Goal: Task Accomplishment & Management: Use online tool/utility

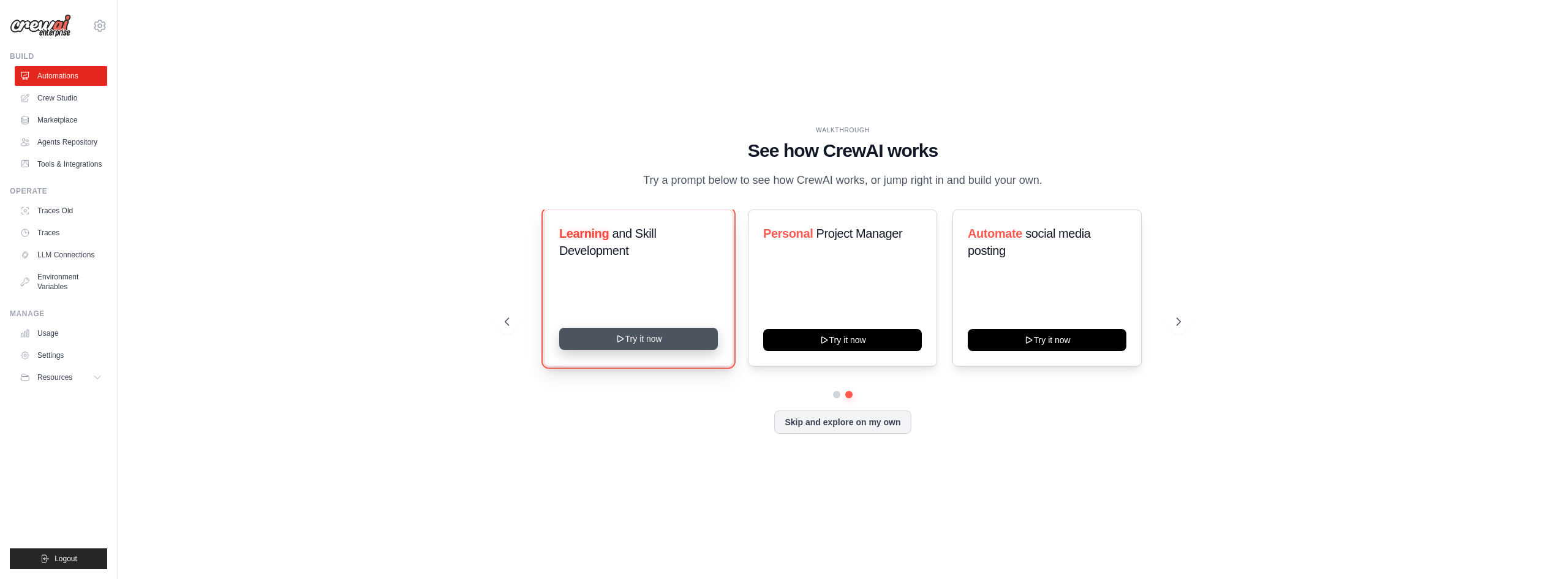
click at [642, 341] on button "Try it now" at bounding box center [638, 339] width 159 height 22
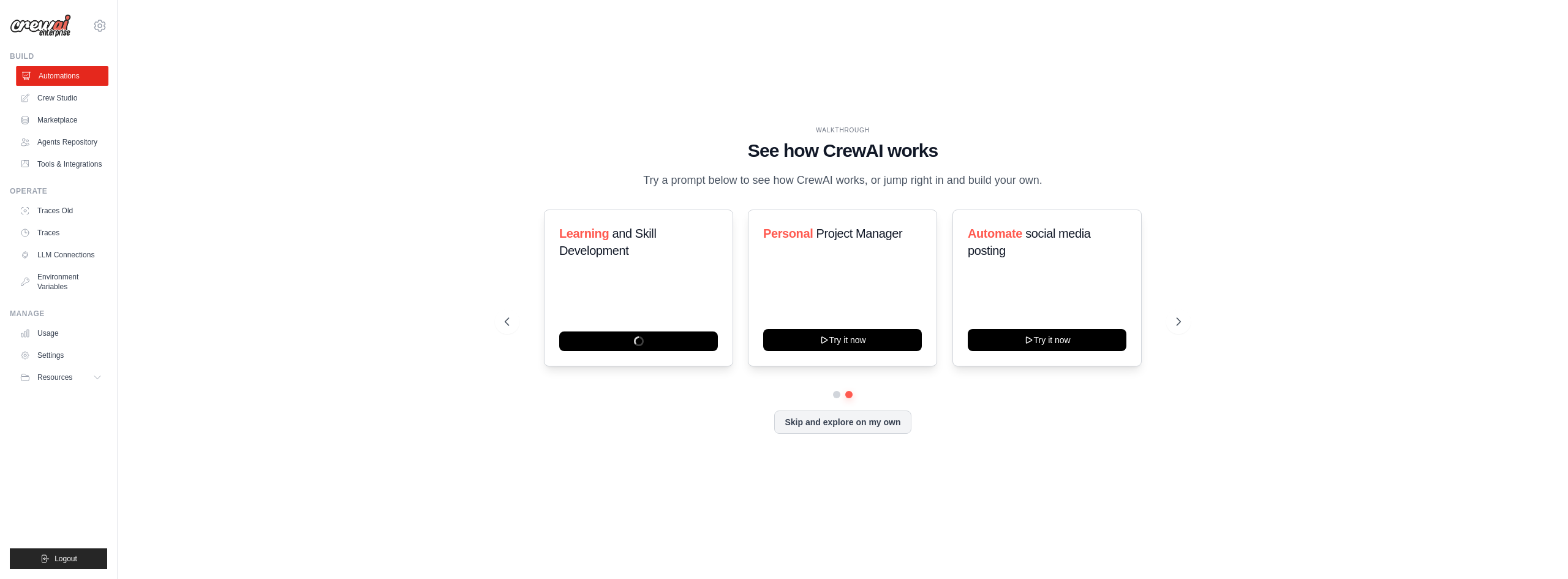
click at [58, 77] on link "Automations" at bounding box center [62, 76] width 92 height 19
click at [1180, 319] on icon at bounding box center [1180, 321] width 3 height 7
click at [1175, 323] on icon at bounding box center [1180, 322] width 12 height 12
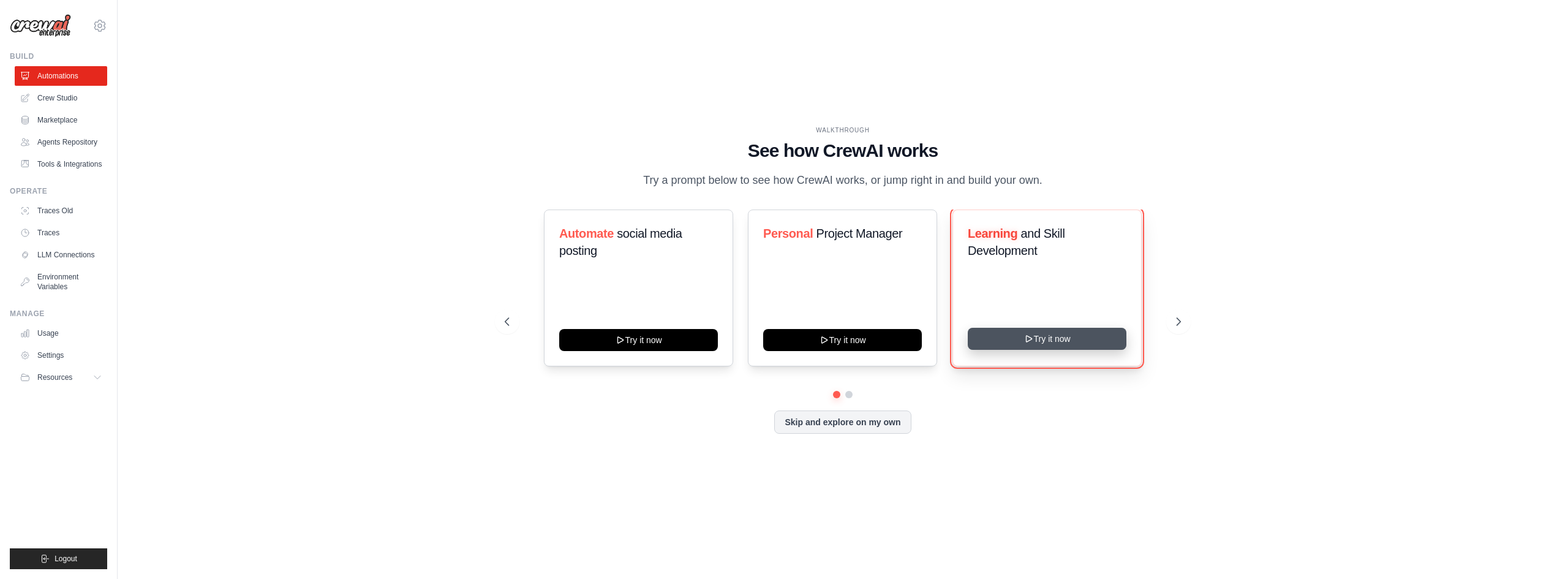
click at [1019, 344] on button "Try it now" at bounding box center [1047, 339] width 159 height 22
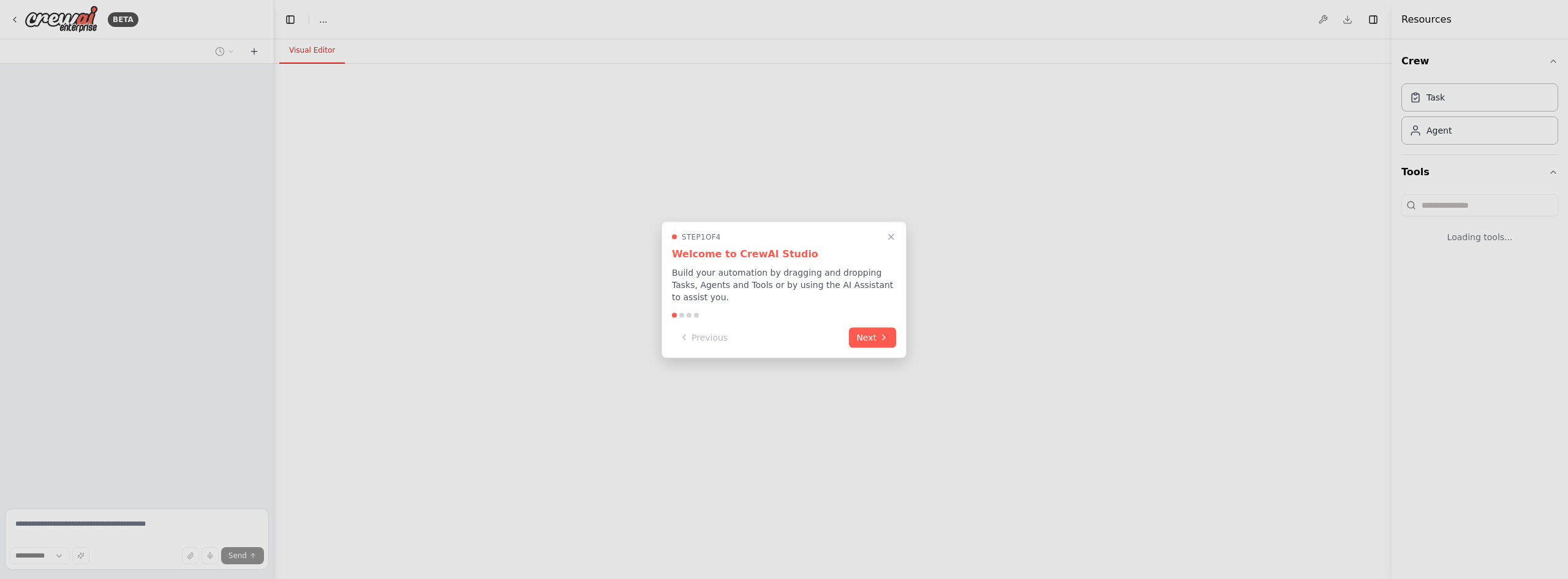
select select "****"
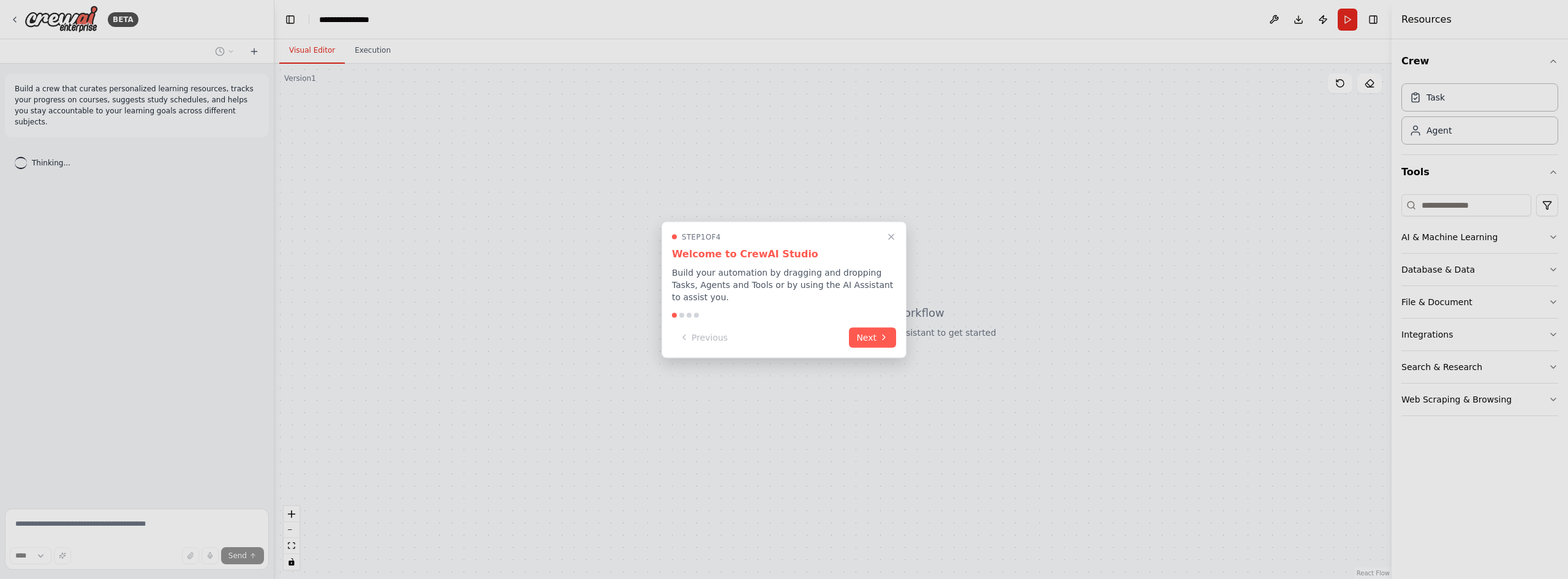
click at [899, 333] on div "Step 1 of 4 Welcome to CrewAI Studio Build your automation by dragging and drop…" at bounding box center [784, 290] width 245 height 137
click at [882, 333] on icon at bounding box center [884, 336] width 10 height 10
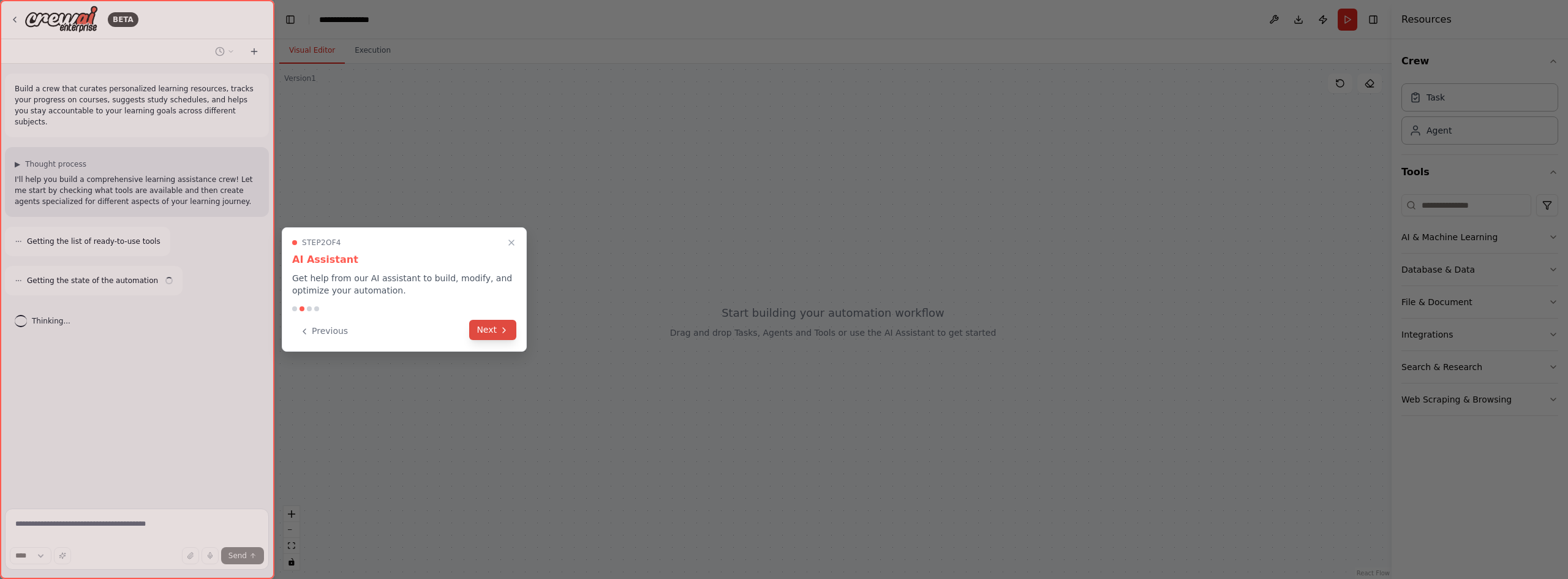
click at [500, 324] on button "Next" at bounding box center [492, 330] width 47 height 20
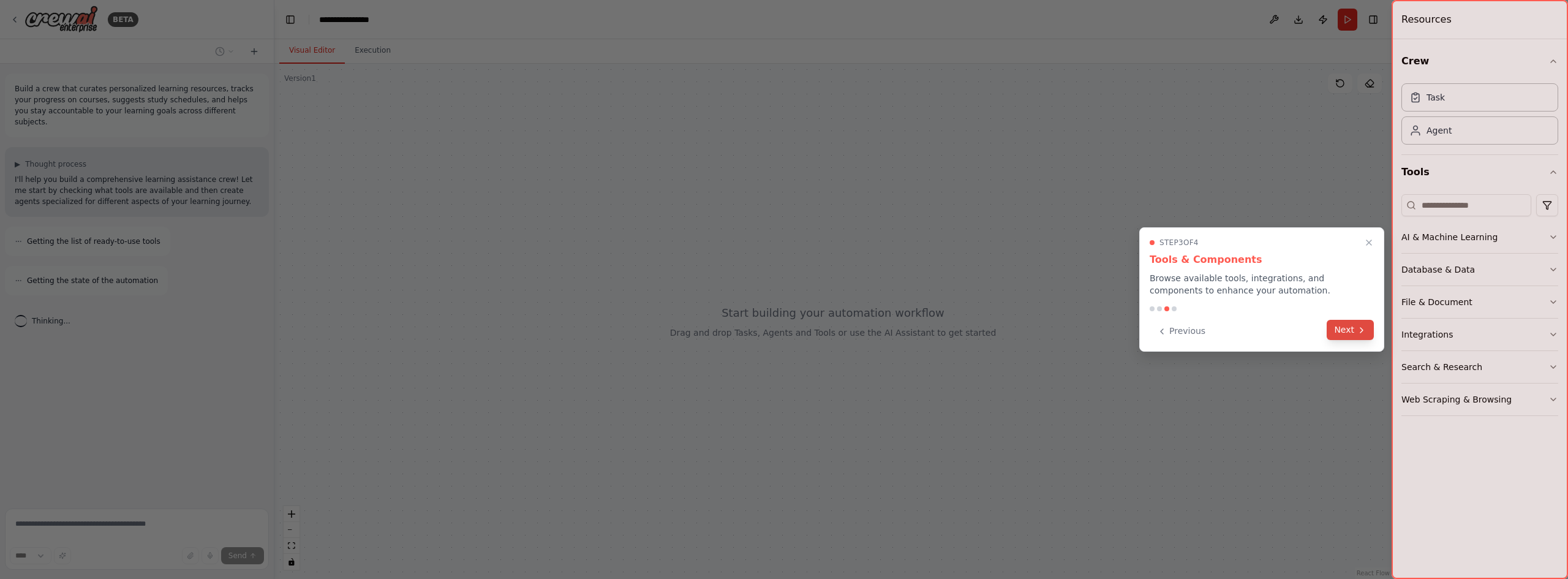
click at [1340, 329] on button "Next" at bounding box center [1351, 330] width 47 height 20
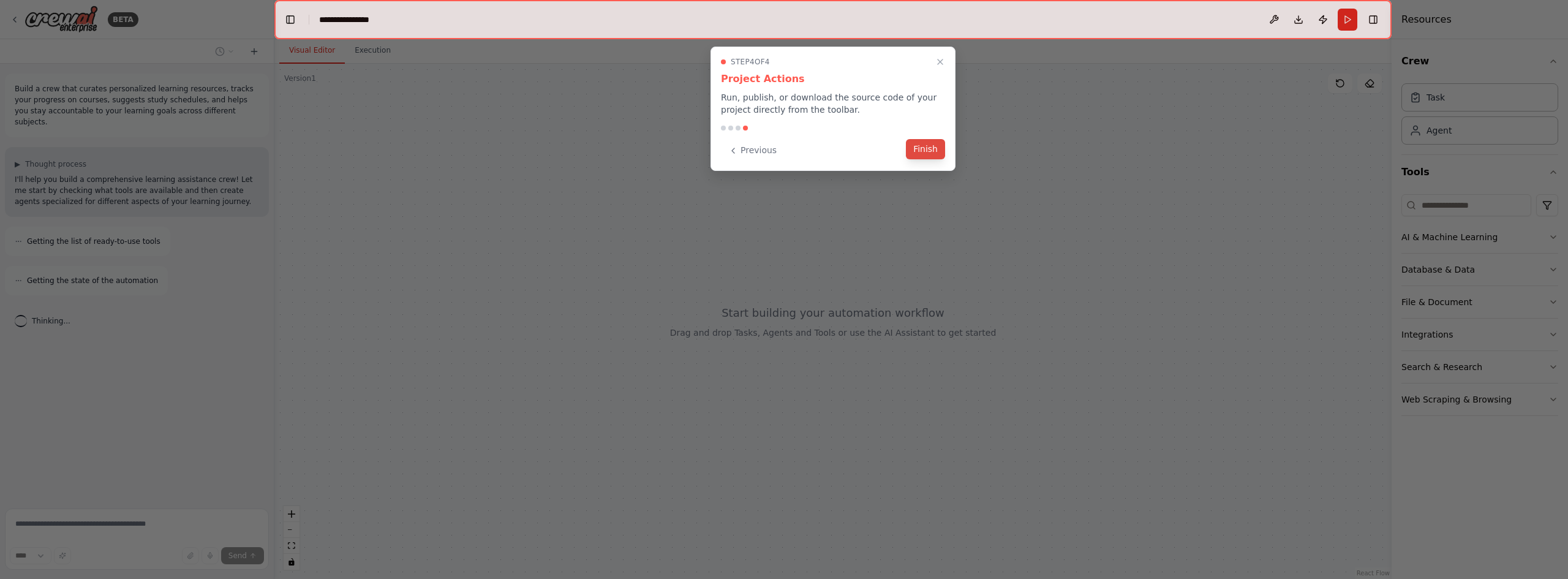
click at [920, 144] on button "Finish" at bounding box center [925, 149] width 39 height 20
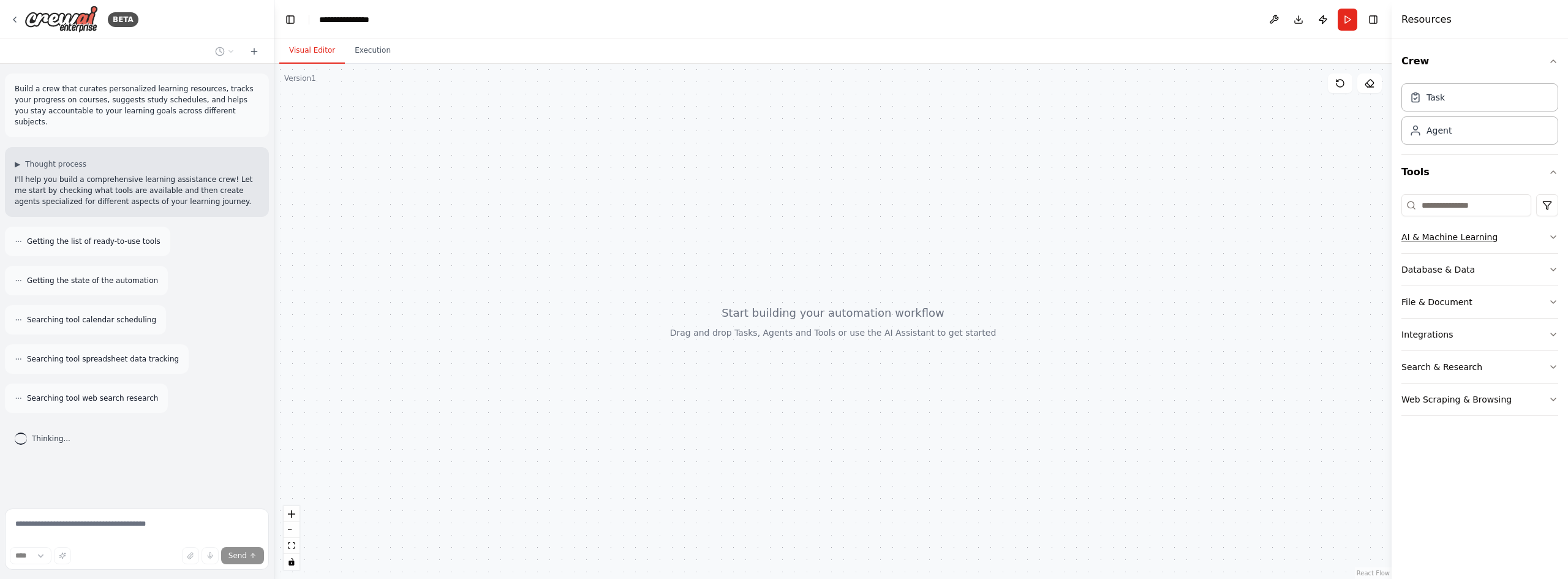
click at [1552, 236] on icon "button" at bounding box center [1553, 237] width 10 height 10
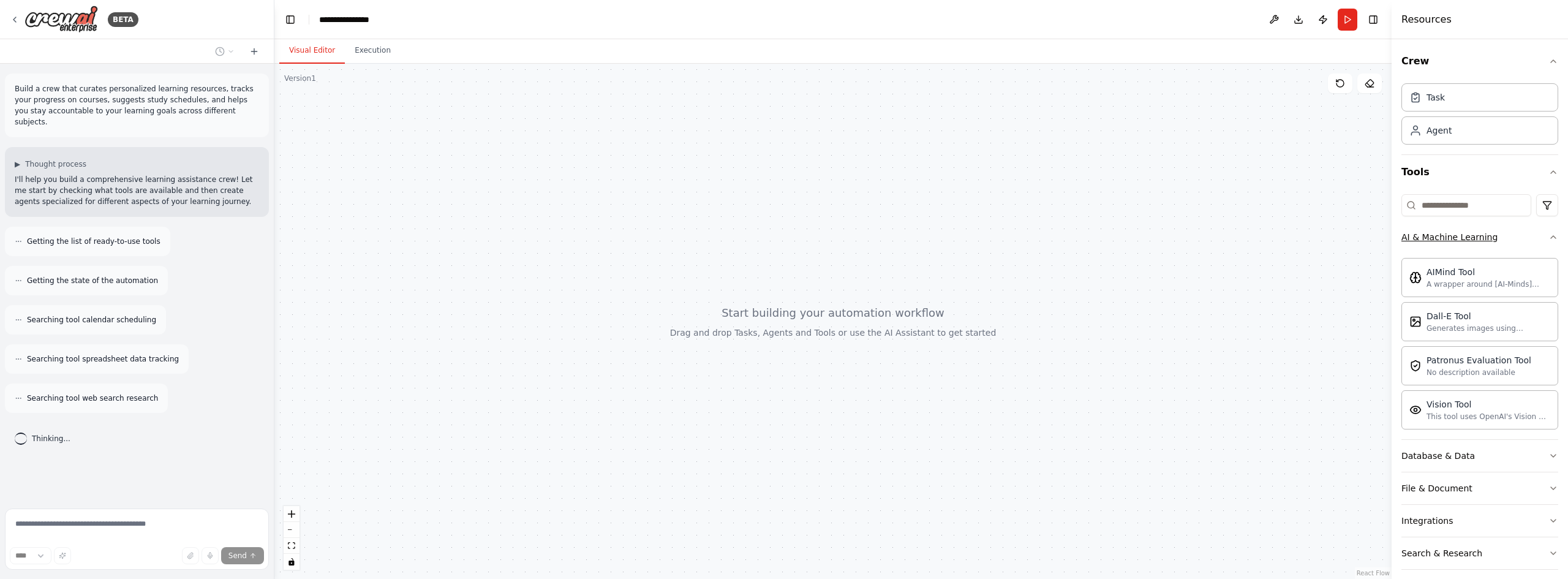
click at [1549, 236] on icon "button" at bounding box center [1553, 237] width 10 height 10
click at [1551, 266] on icon "button" at bounding box center [1553, 270] width 10 height 10
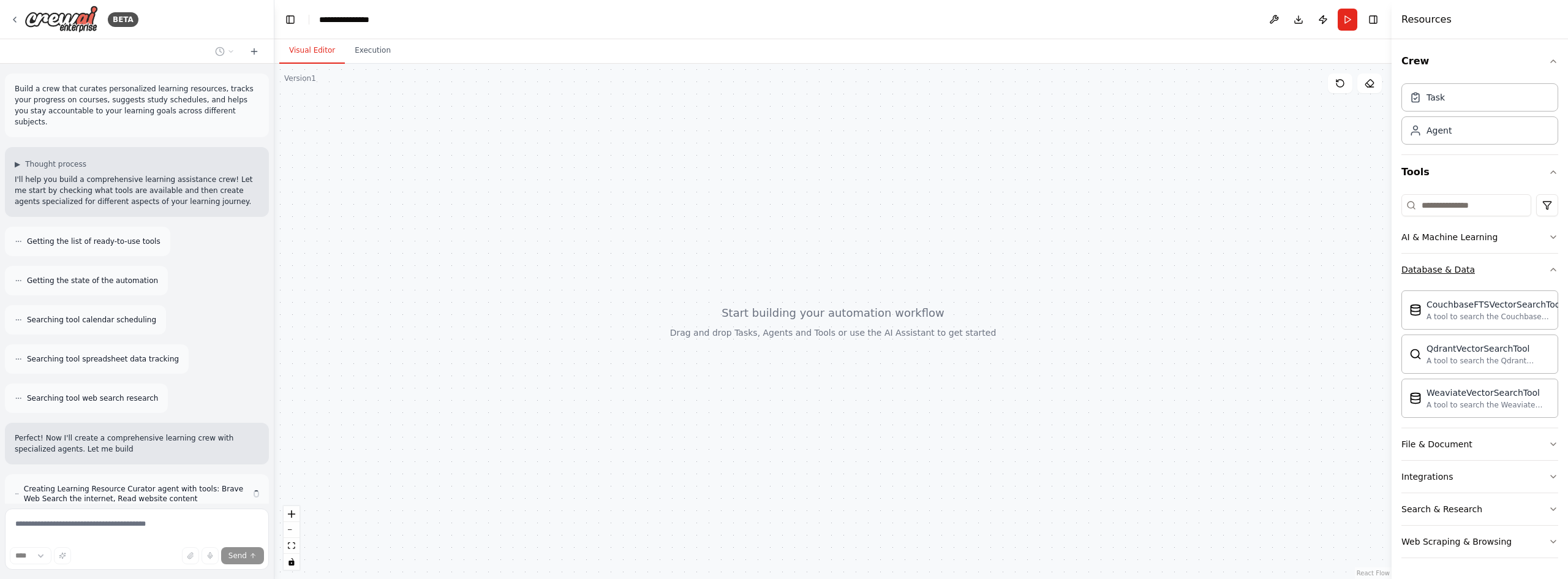
scroll to position [50, 0]
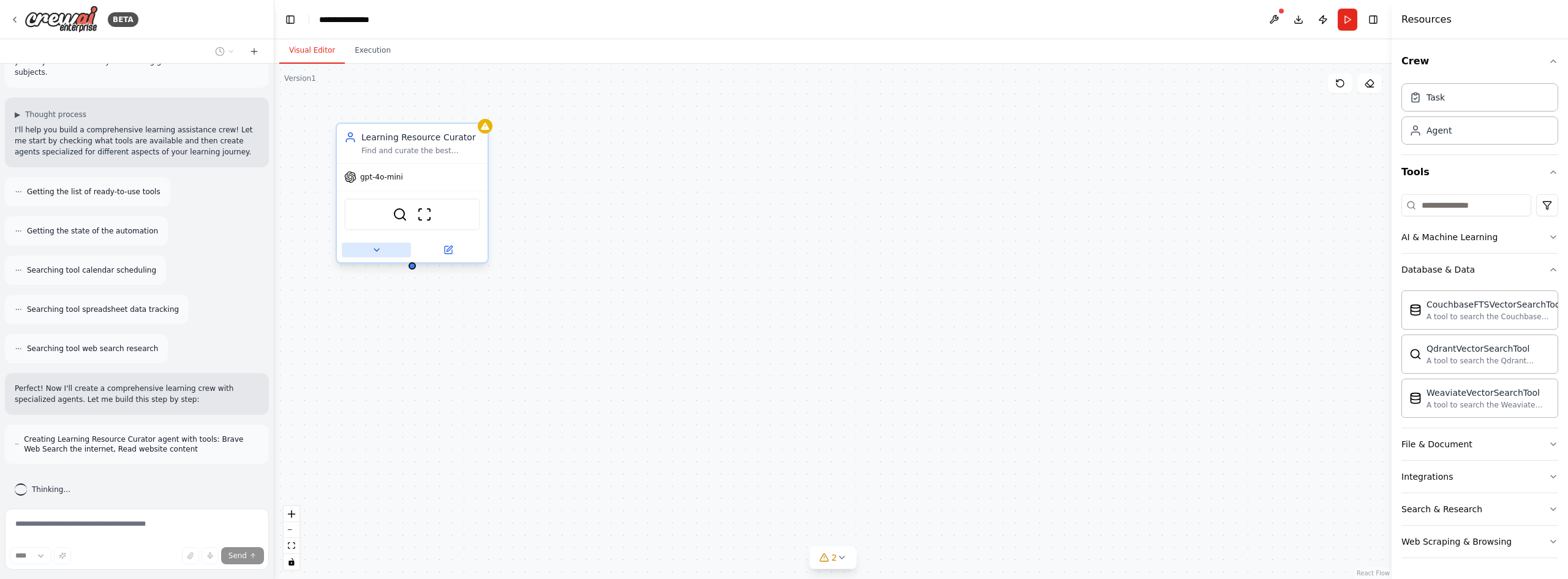
click at [380, 250] on icon at bounding box center [377, 250] width 10 height 10
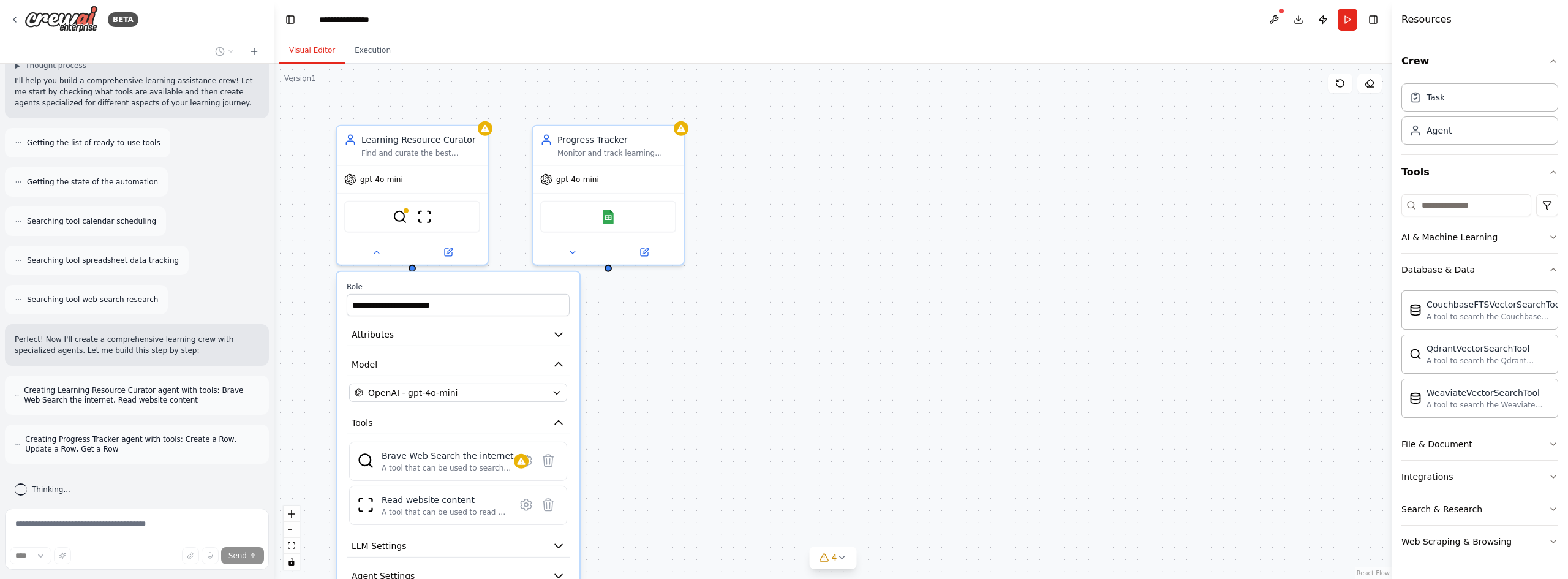
click at [530, 27] on header "**********" at bounding box center [833, 19] width 1117 height 39
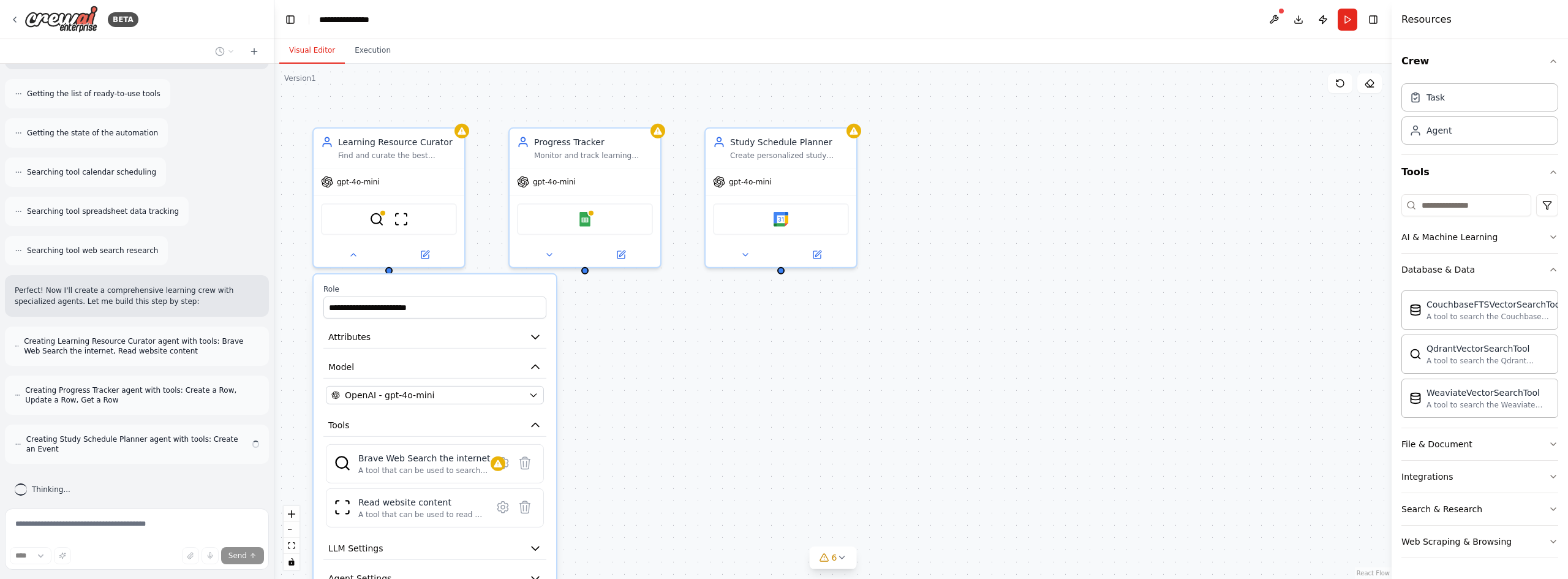
scroll to position [138, 0]
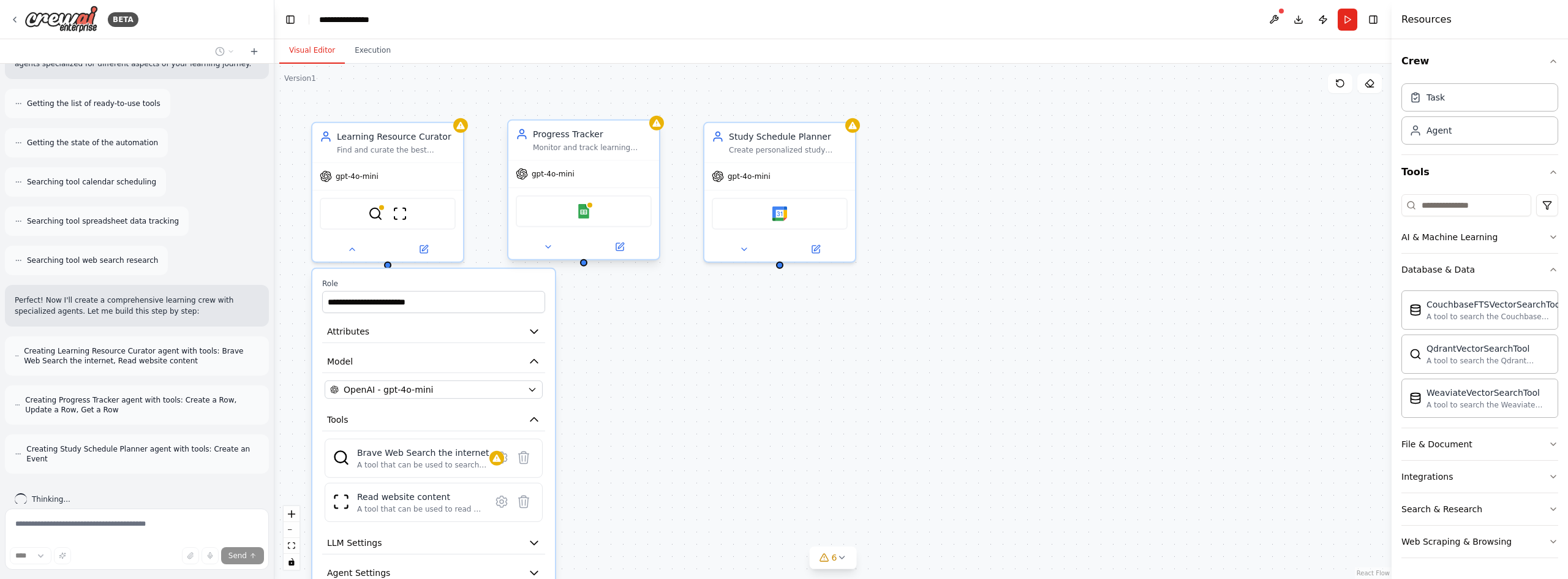
drag, startPoint x: 611, startPoint y: 272, endPoint x: 587, endPoint y: 264, distance: 25.3
click at [587, 264] on div "**********" at bounding box center [833, 321] width 1117 height 515
click at [673, 255] on div "**********" at bounding box center [833, 321] width 1117 height 515
click at [585, 266] on div "**********" at bounding box center [833, 321] width 1117 height 515
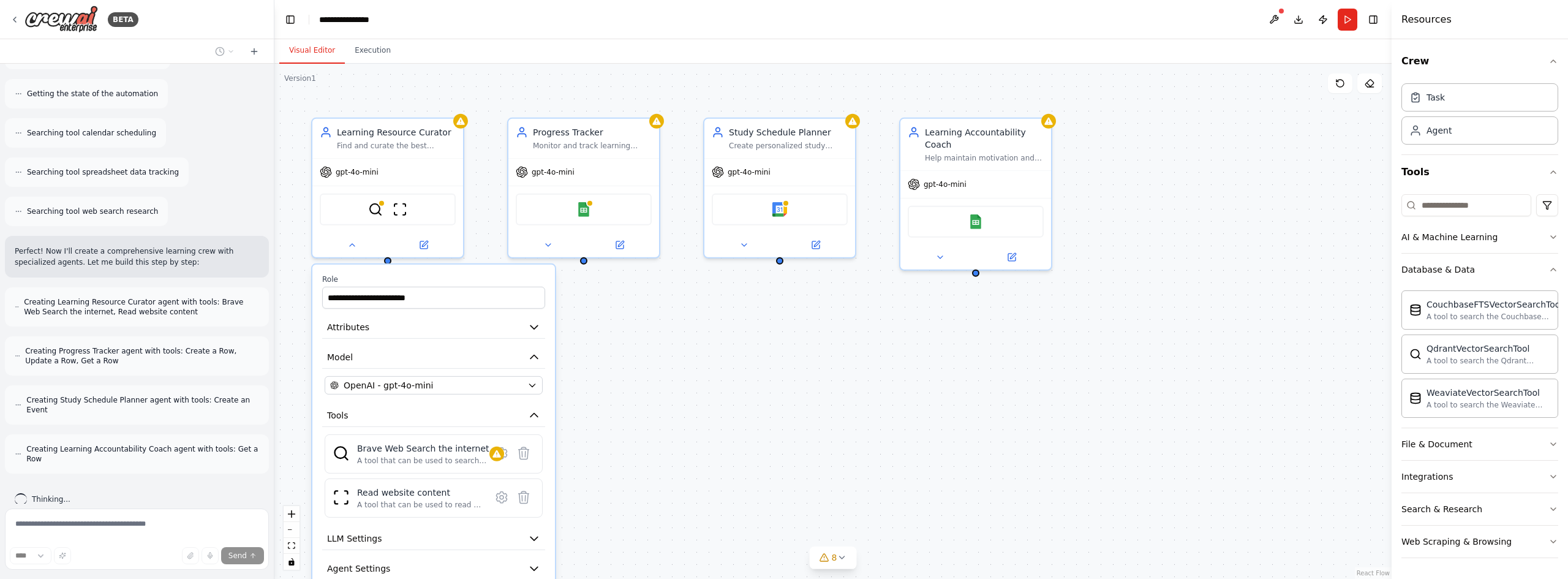
scroll to position [177, 0]
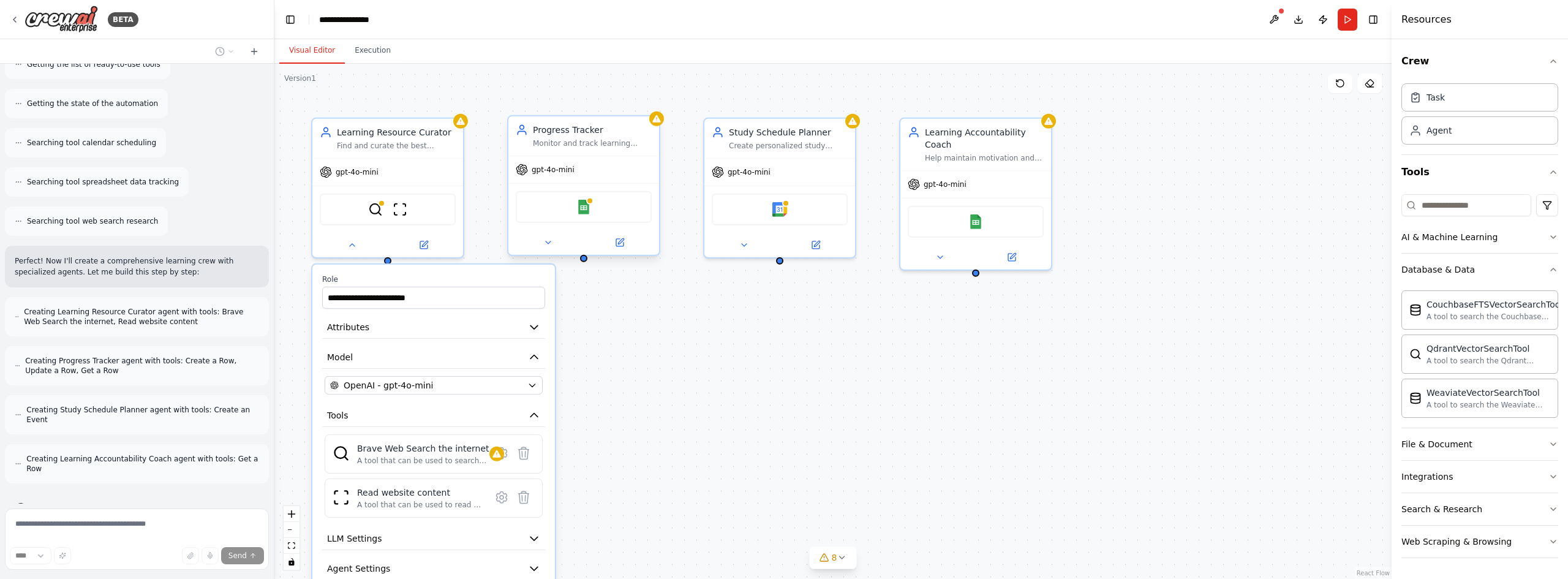
click at [569, 171] on span "gpt-4o-mini" at bounding box center [553, 169] width 43 height 10
click at [1013, 181] on div "gpt-4o-mini" at bounding box center [975, 182] width 151 height 27
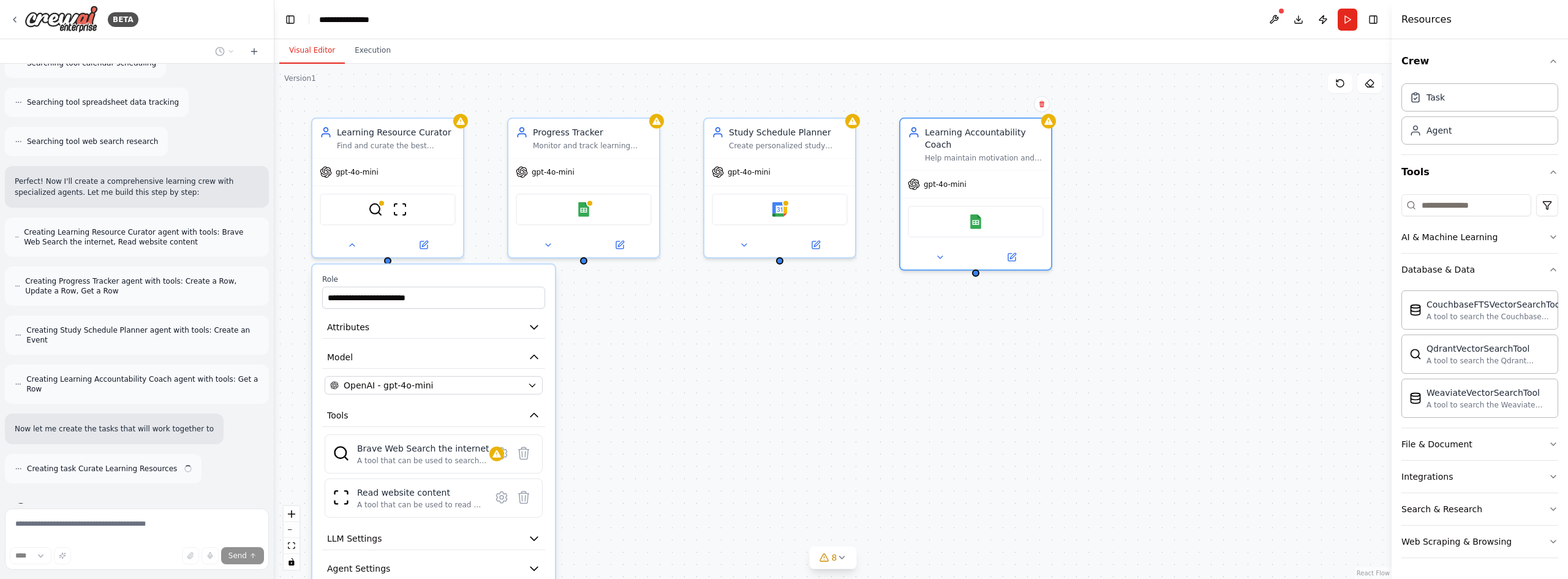
scroll to position [268, 0]
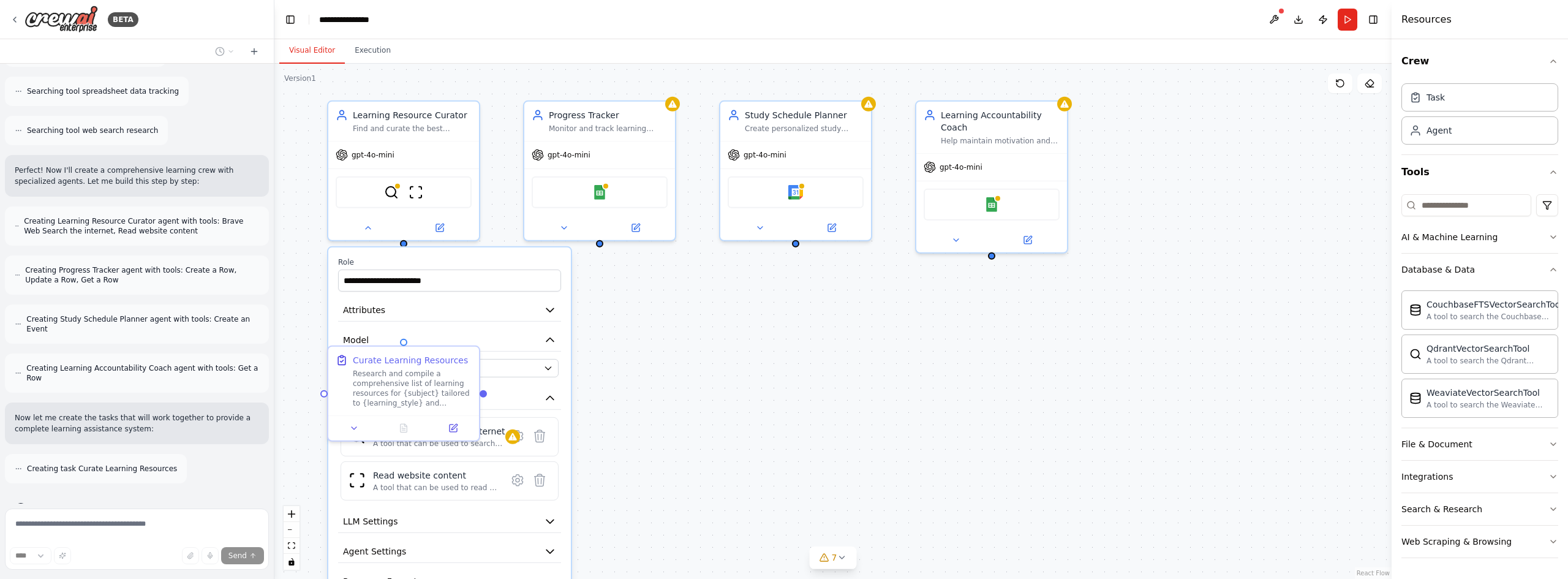
drag, startPoint x: 977, startPoint y: 263, endPoint x: 993, endPoint y: 246, distance: 23.3
click at [993, 246] on div ".deletable-edge-delete-btn { width: 20px; height: 20px; border: 0px solid #ffff…" at bounding box center [833, 321] width 1117 height 515
click at [82, 216] on span "Creating Learning Resource Curator agent with tools: Brave Web Search the inter…" at bounding box center [142, 226] width 235 height 19
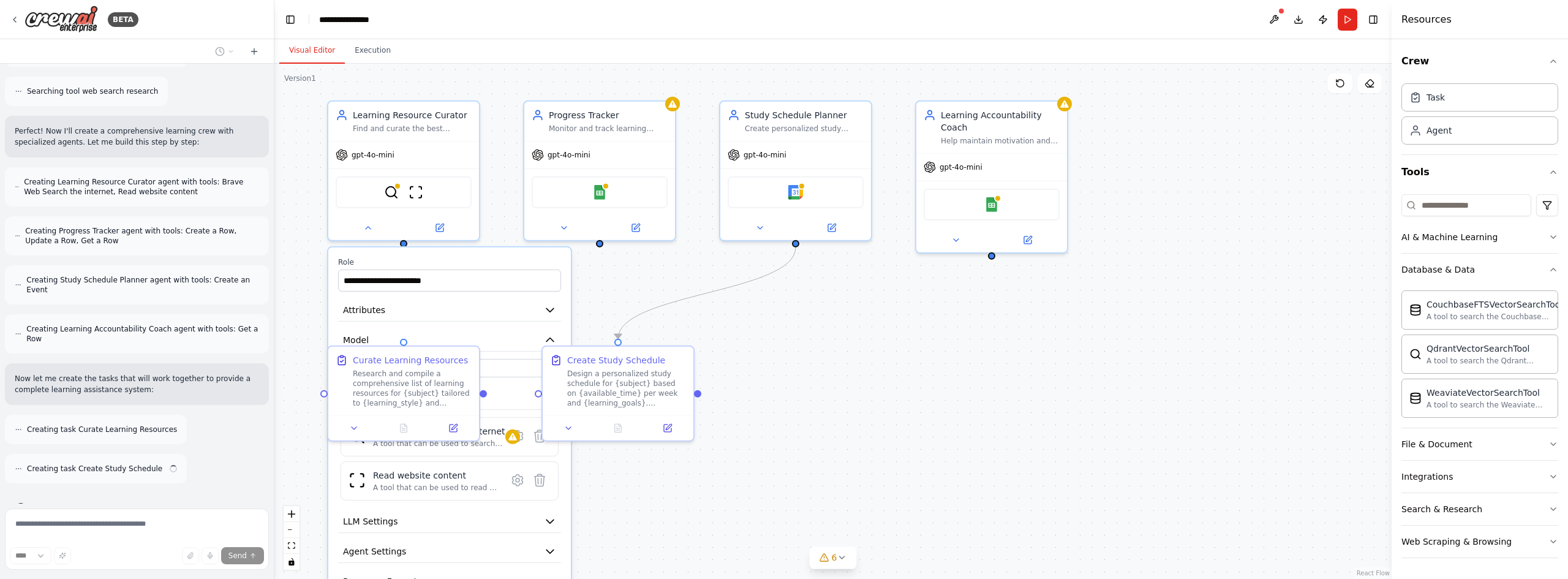
click at [82, 226] on span "Creating Progress Tracker agent with tools: Create a Row, Update a Row, Get a R…" at bounding box center [142, 236] width 234 height 19
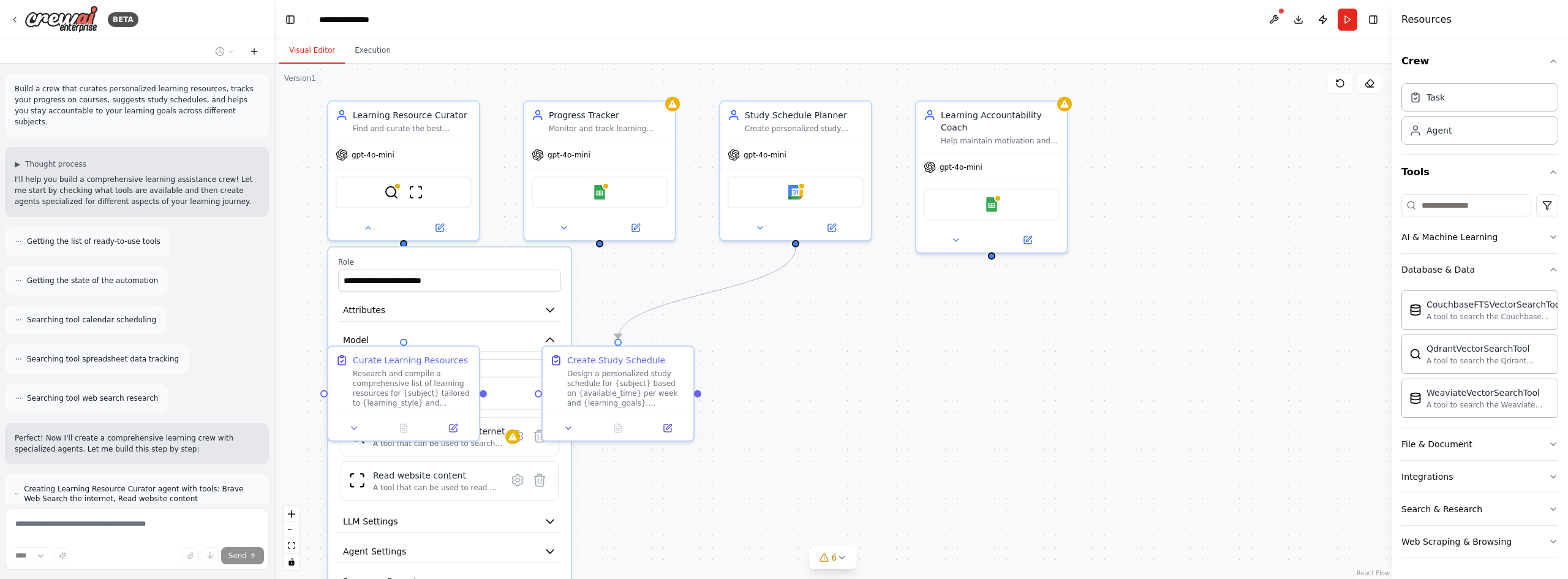
click at [252, 52] on icon at bounding box center [254, 52] width 5 height 0
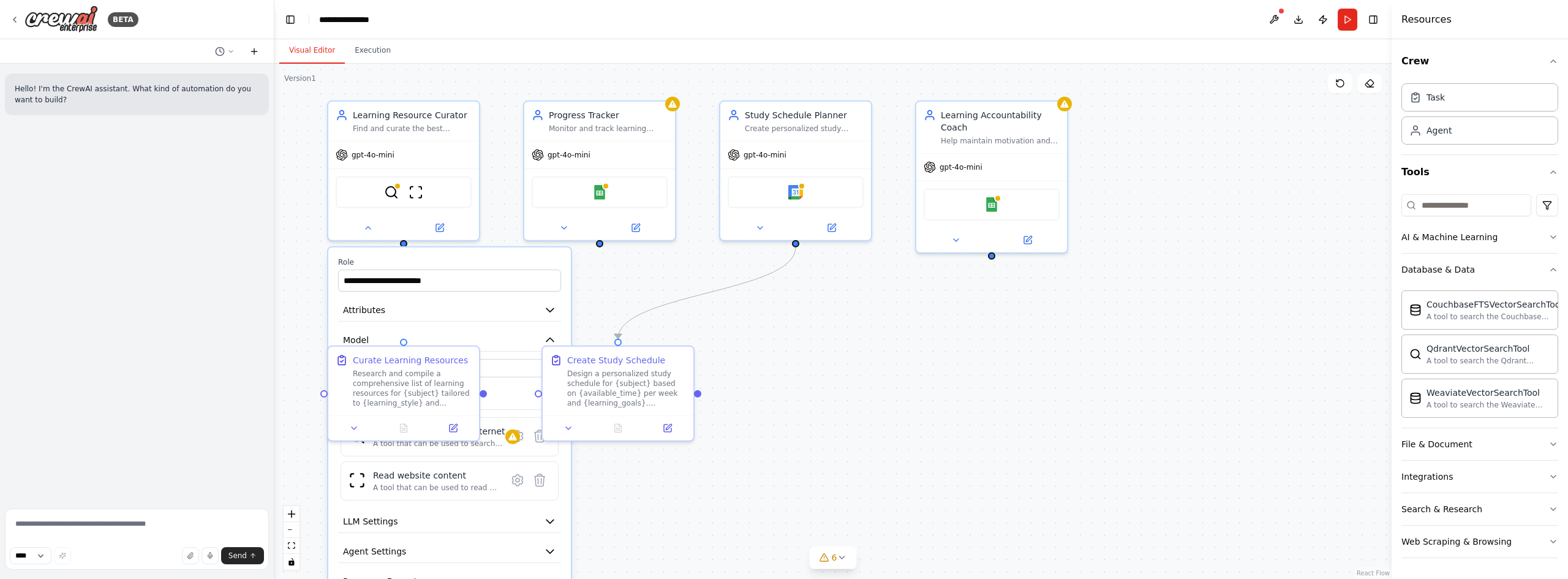
click at [252, 52] on icon at bounding box center [254, 52] width 10 height 10
click at [27, 548] on select "****" at bounding box center [31, 556] width 41 height 17
drag, startPoint x: 32, startPoint y: 553, endPoint x: 47, endPoint y: 552, distance: 15.0
click at [33, 553] on select "****" at bounding box center [31, 556] width 41 height 17
click at [353, 431] on button at bounding box center [354, 426] width 42 height 15
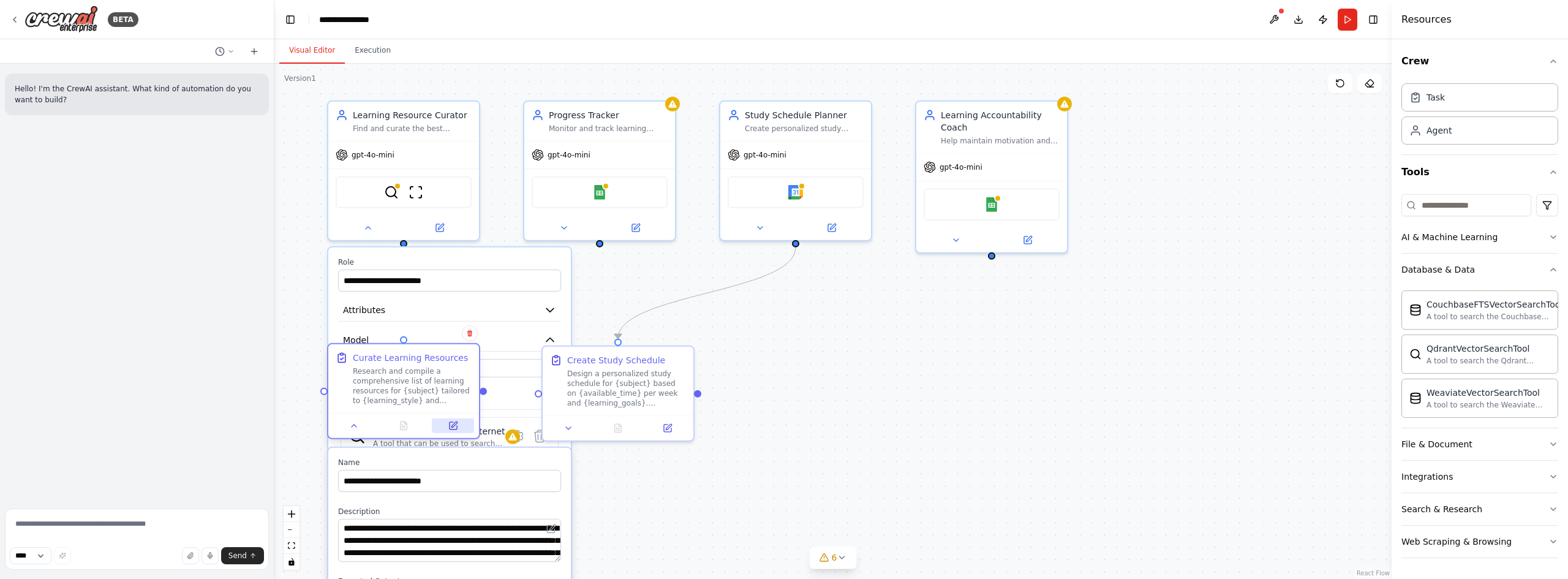
click at [458, 425] on button at bounding box center [453, 426] width 42 height 15
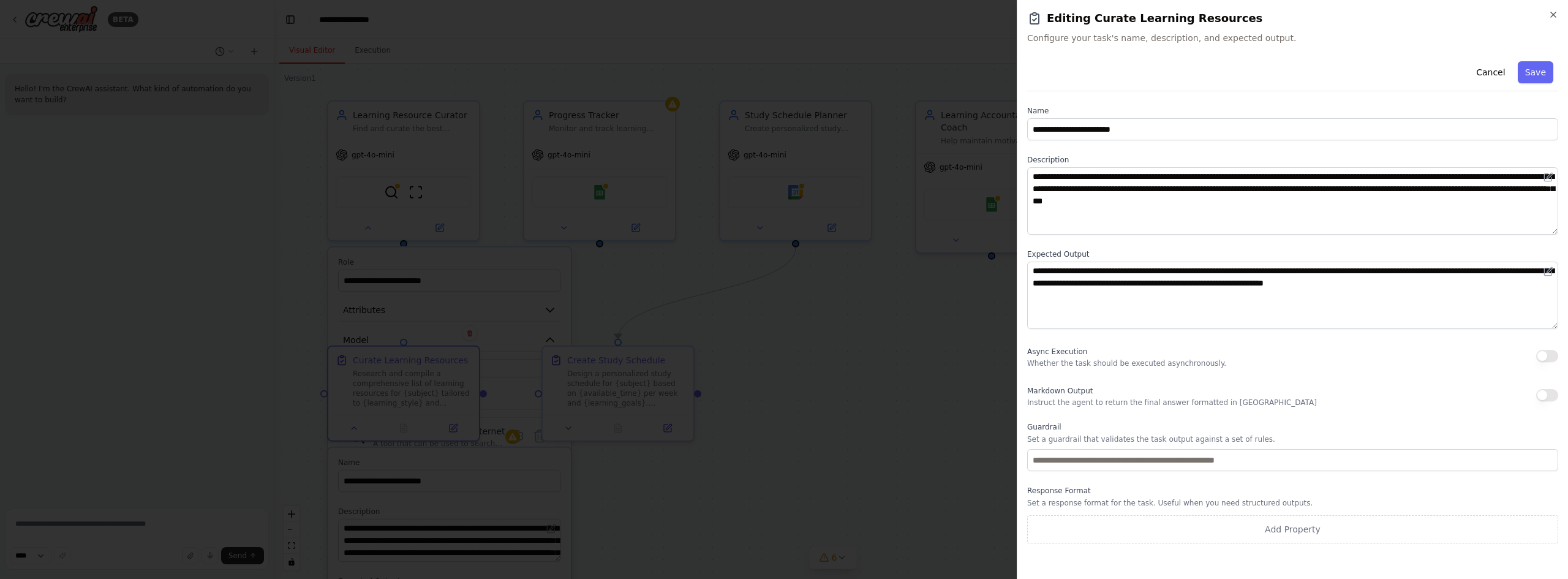
click at [1559, 14] on div "**********" at bounding box center [1292, 289] width 551 height 579
click at [1554, 12] on icon "button" at bounding box center [1553, 15] width 10 height 10
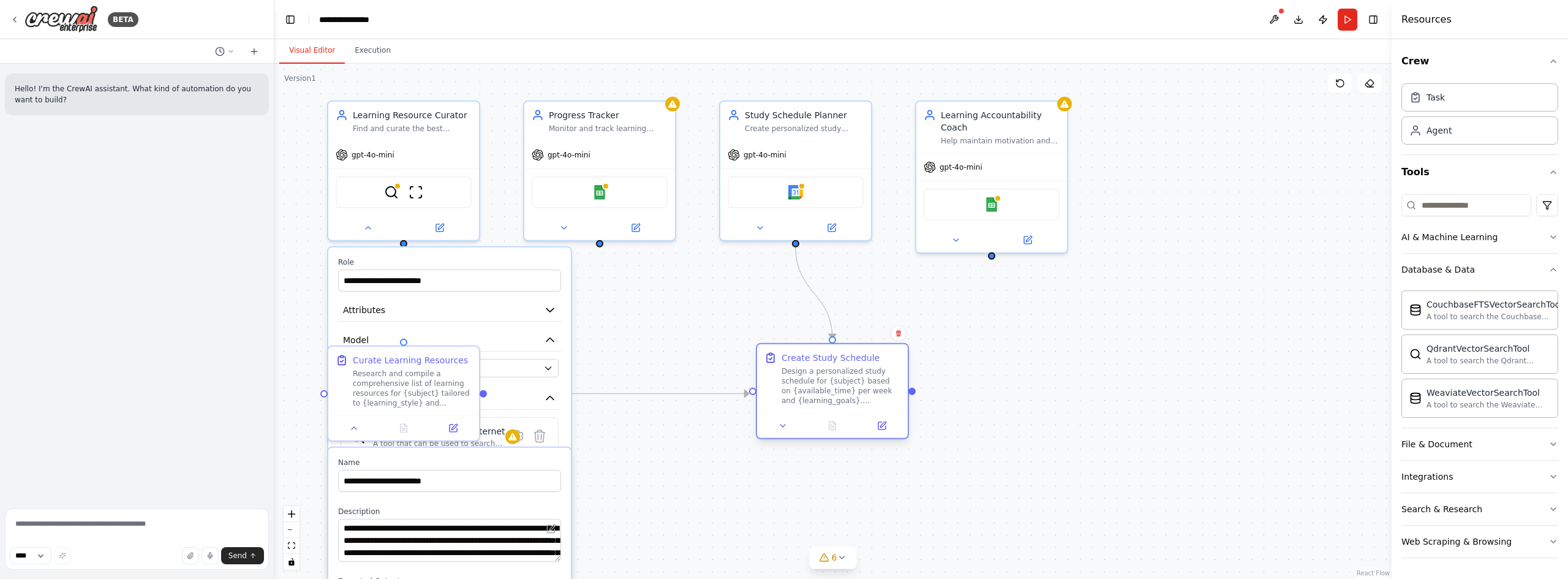
drag, startPoint x: 689, startPoint y: 360, endPoint x: 899, endPoint y: 354, distance: 210.1
click at [899, 354] on div "Create Study Schedule Design a personalized study schedule for {subject} based …" at bounding box center [832, 379] width 151 height 69
click at [485, 395] on div "**********" at bounding box center [824, 297] width 1117 height 515
click at [485, 395] on div at bounding box center [483, 393] width 7 height 7
drag, startPoint x: 405, startPoint y: 342, endPoint x: 413, endPoint y: 299, distance: 43.7
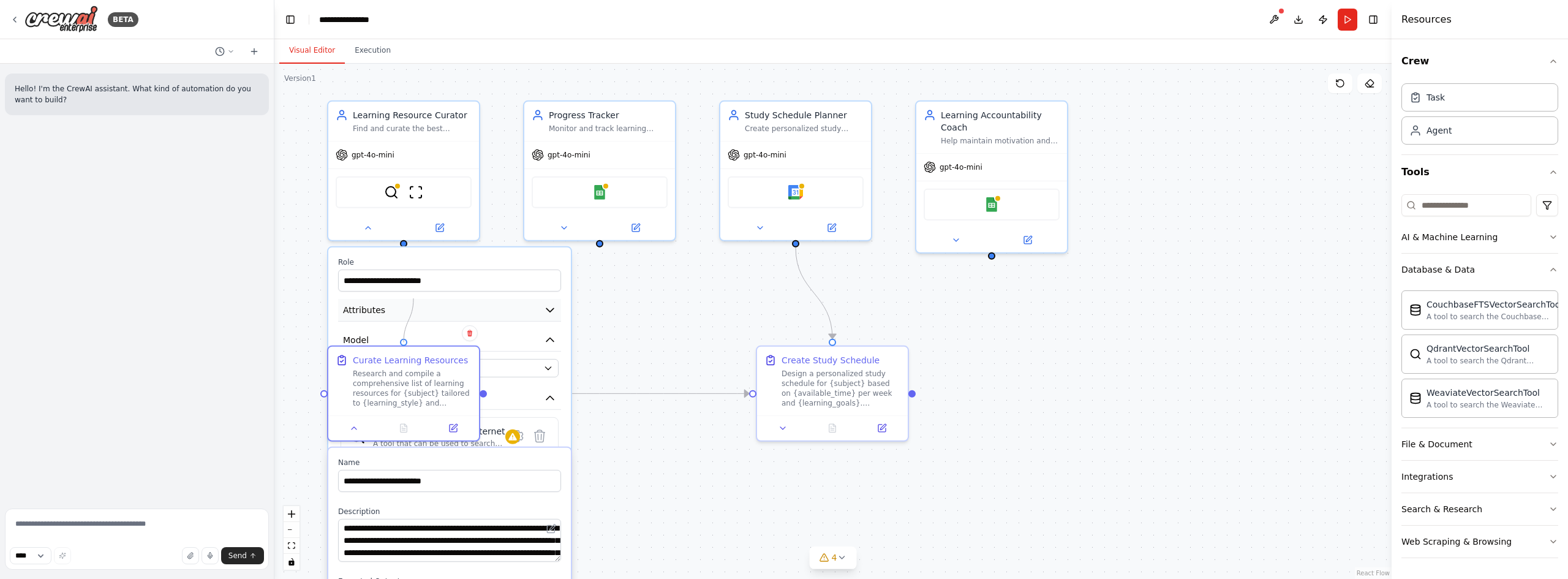
click at [413, 299] on div "**********" at bounding box center [824, 297] width 1117 height 515
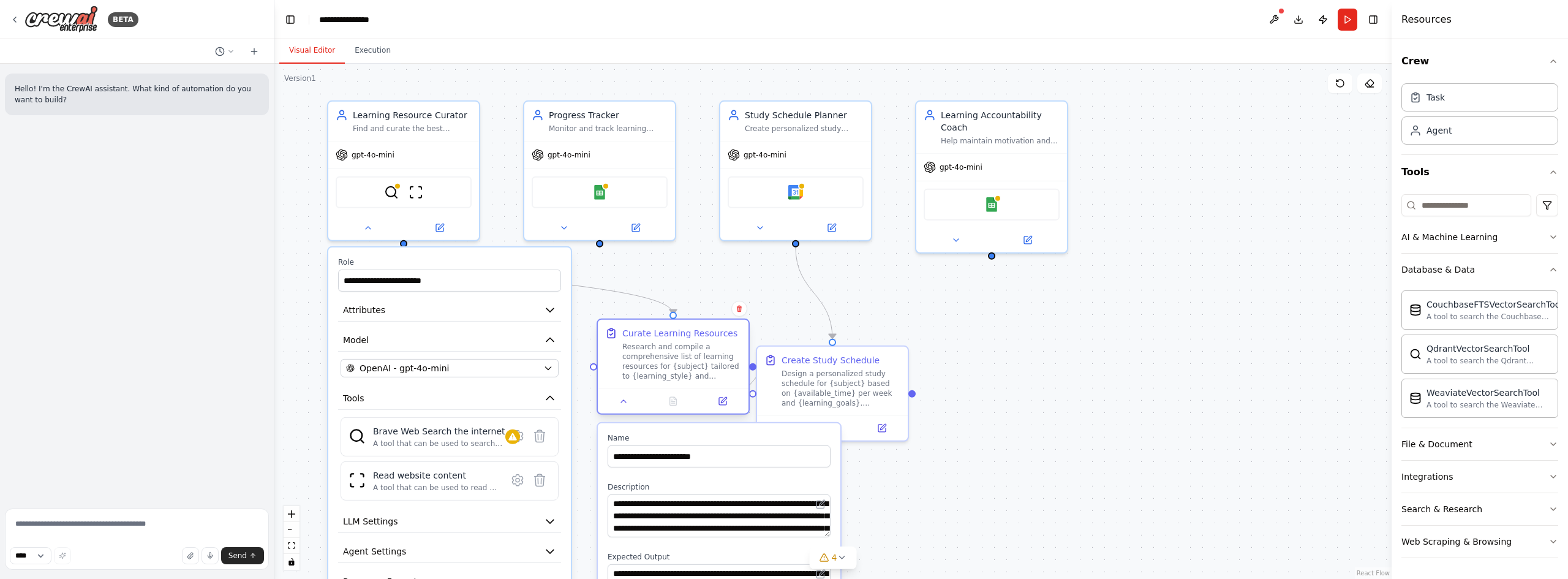
drag, startPoint x: 415, startPoint y: 351, endPoint x: 686, endPoint y: 331, distance: 271.7
click at [686, 331] on div "Curate Learning Resources" at bounding box center [680, 333] width 115 height 12
drag, startPoint x: 882, startPoint y: 356, endPoint x: 926, endPoint y: 293, distance: 76.8
click at [926, 293] on div "Create Study Schedule" at bounding box center [890, 297] width 119 height 12
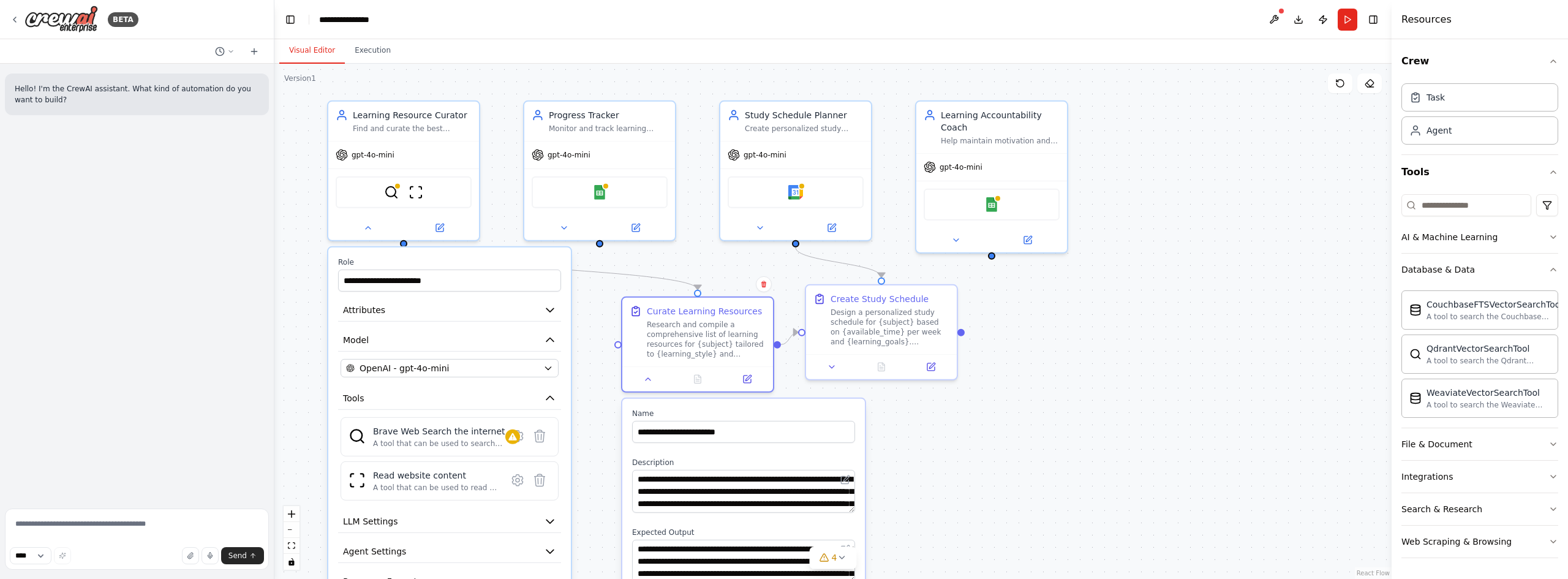
drag, startPoint x: 695, startPoint y: 415, endPoint x: 716, endPoint y: 393, distance: 30.4
click at [716, 393] on div ".deletable-edge-delete-btn { width: 20px; height: 20px; border: 0px solid #ffff…" at bounding box center [833, 321] width 1117 height 515
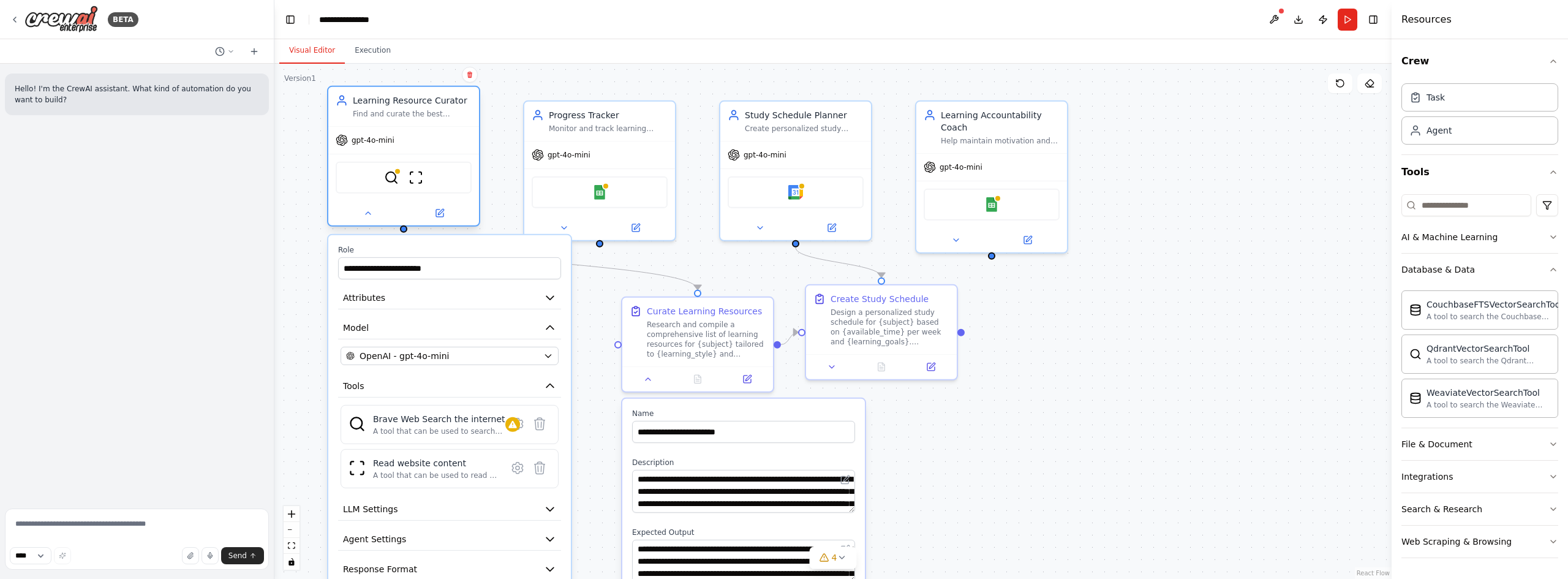
drag, startPoint x: 469, startPoint y: 222, endPoint x: 475, endPoint y: 205, distance: 18.0
click at [475, 205] on div at bounding box center [403, 213] width 151 height 25
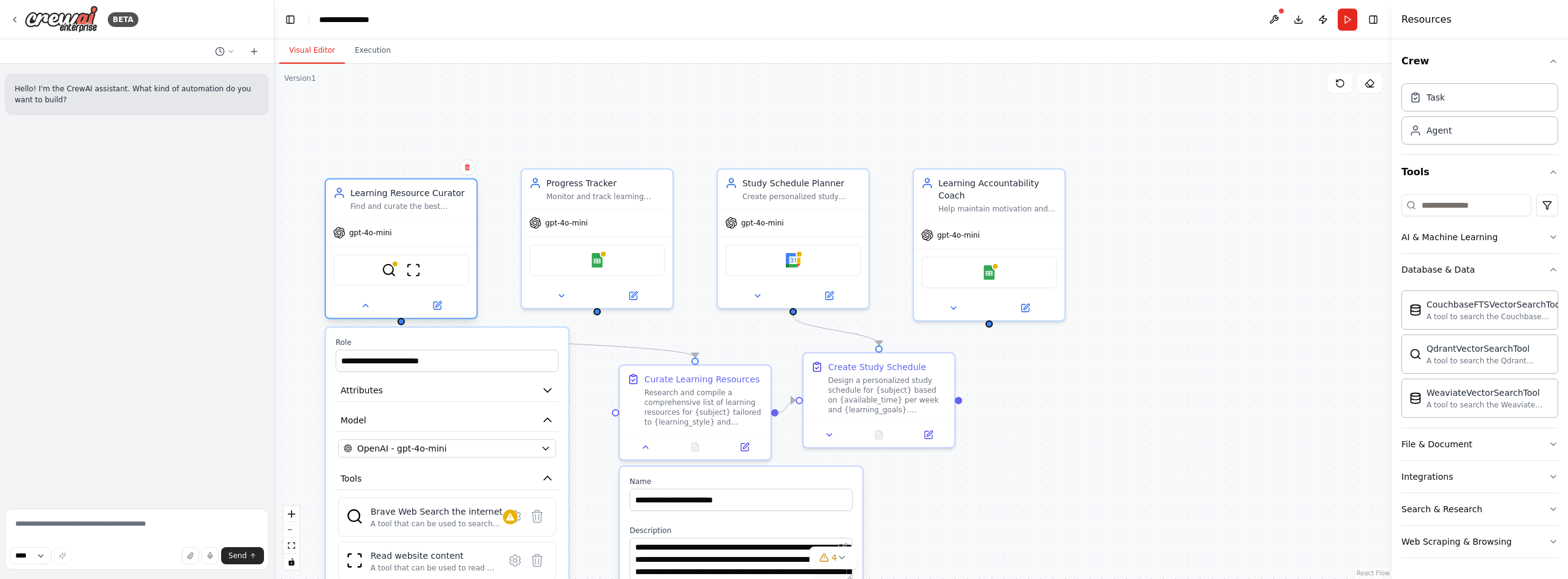
drag, startPoint x: 470, startPoint y: 123, endPoint x: 468, endPoint y: 202, distance: 79.0
click at [468, 202] on div "Learning Resource Curator Find and curate the best learning resources for {subj…" at bounding box center [401, 199] width 151 height 39
drag, startPoint x: 623, startPoint y: 208, endPoint x: 621, endPoint y: 180, distance: 28.1
click at [621, 180] on div "Progress Tracker Monitor and track learning progress for {subject}, updating co…" at bounding box center [597, 212] width 153 height 141
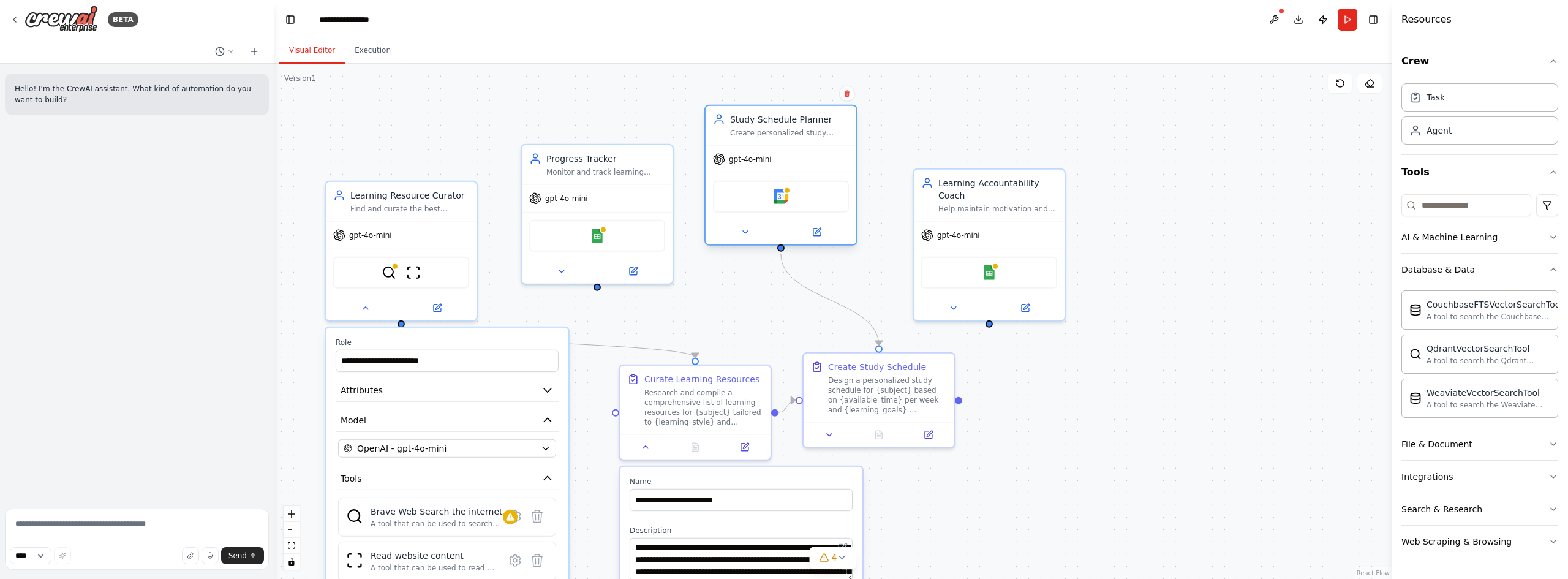
drag, startPoint x: 840, startPoint y: 189, endPoint x: 823, endPoint y: 130, distance: 61.4
click at [823, 130] on div "Create personalized study schedules for {subject} based on {available_time} and…" at bounding box center [790, 133] width 119 height 10
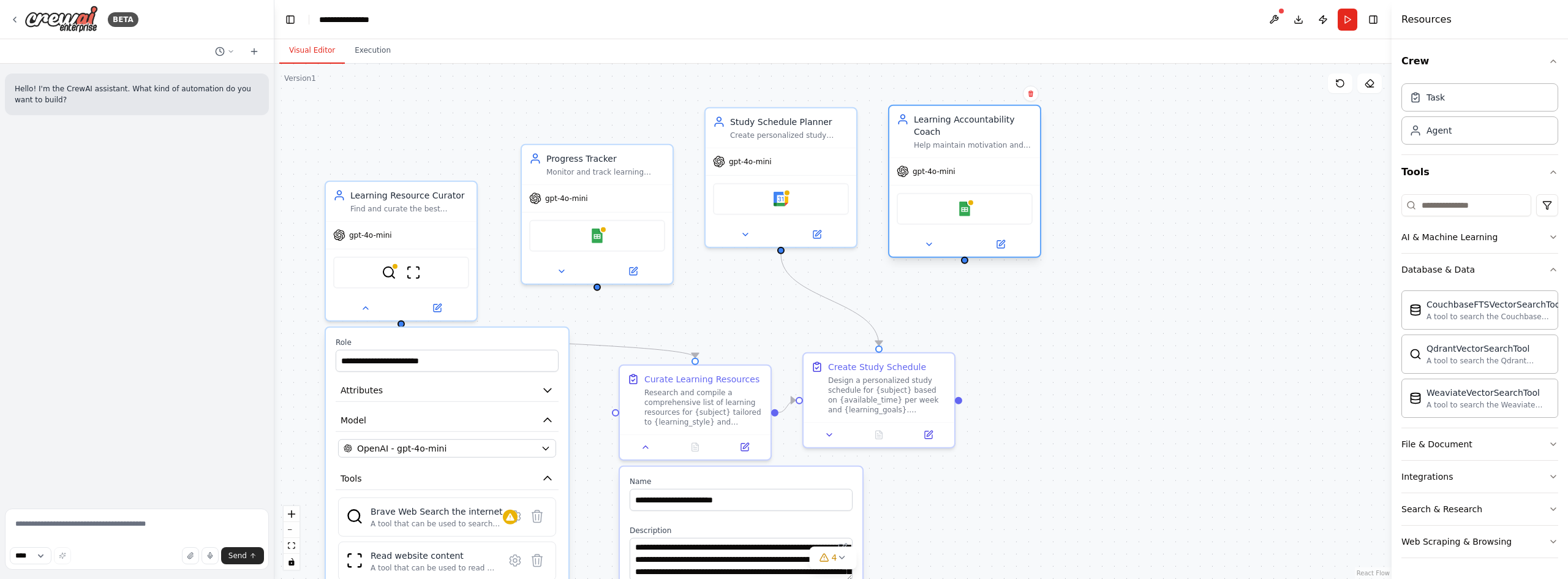
drag, startPoint x: 1038, startPoint y: 222, endPoint x: 1016, endPoint y: 161, distance: 64.8
click at [1016, 161] on div "gpt-4o-mini" at bounding box center [965, 171] width 151 height 27
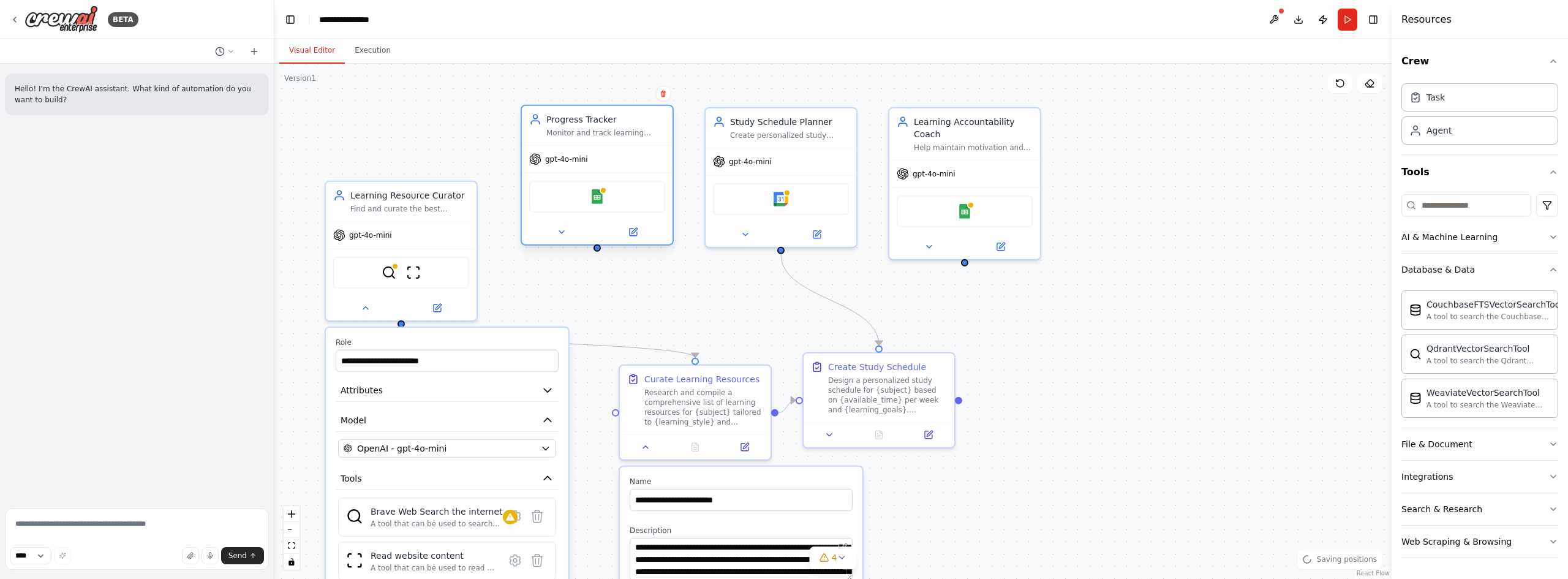
drag, startPoint x: 577, startPoint y: 212, endPoint x: 581, endPoint y: 173, distance: 39.2
click at [581, 173] on div "Google Sheets" at bounding box center [597, 196] width 151 height 48
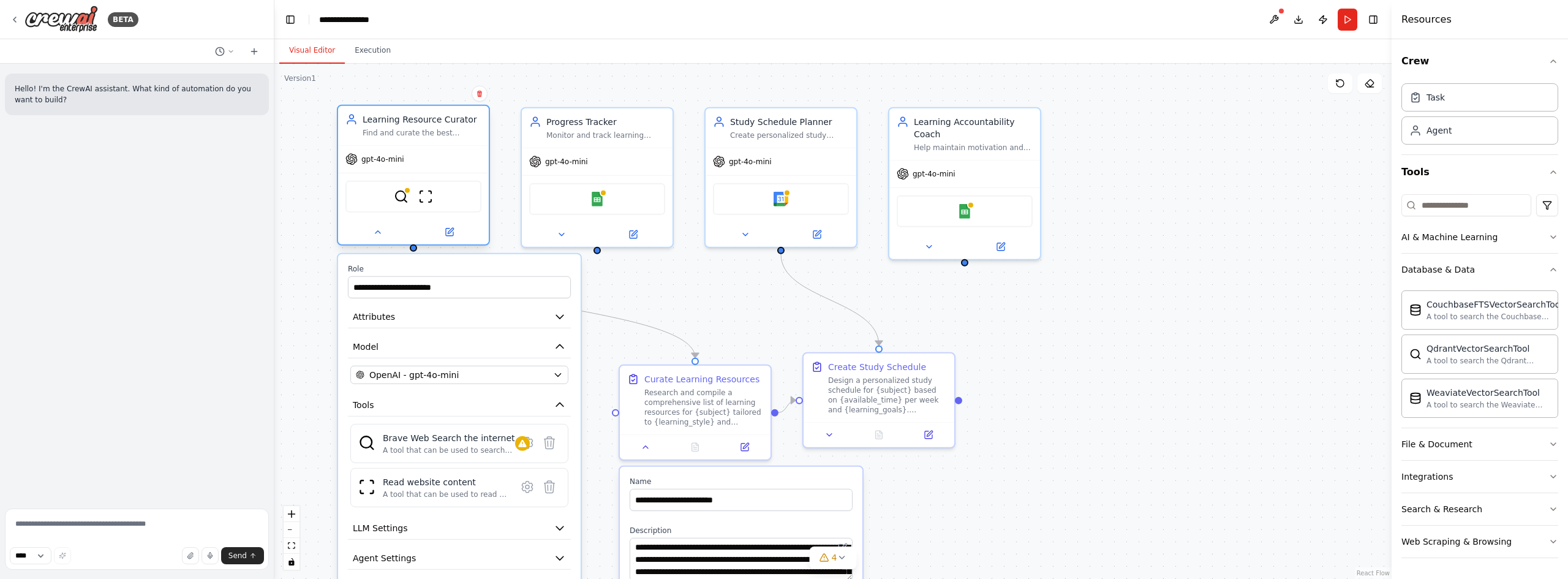
drag, startPoint x: 420, startPoint y: 215, endPoint x: 438, endPoint y: 145, distance: 72.3
click at [438, 145] on div "Learning Resource Curator Find and curate the best learning resources for {subj…" at bounding box center [413, 175] width 153 height 141
click at [559, 375] on icon "button" at bounding box center [558, 376] width 5 height 3
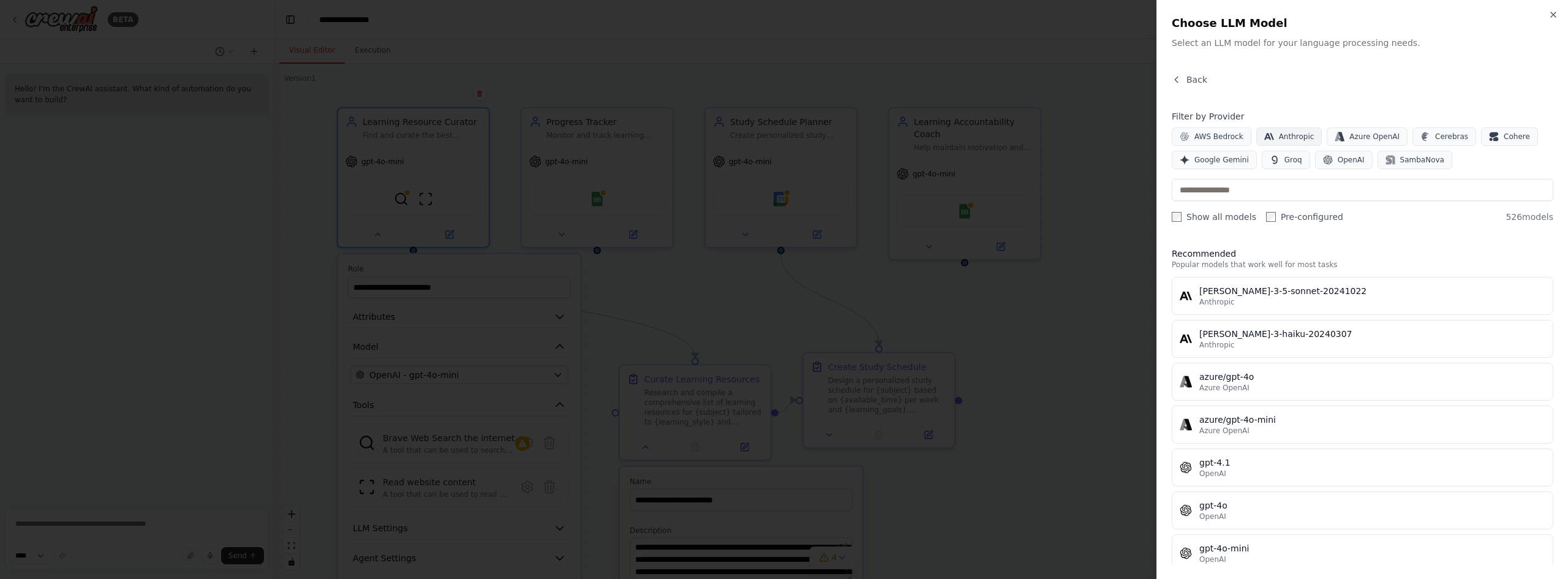
click at [1287, 140] on span "Anthropic" at bounding box center [1296, 137] width 35 height 10
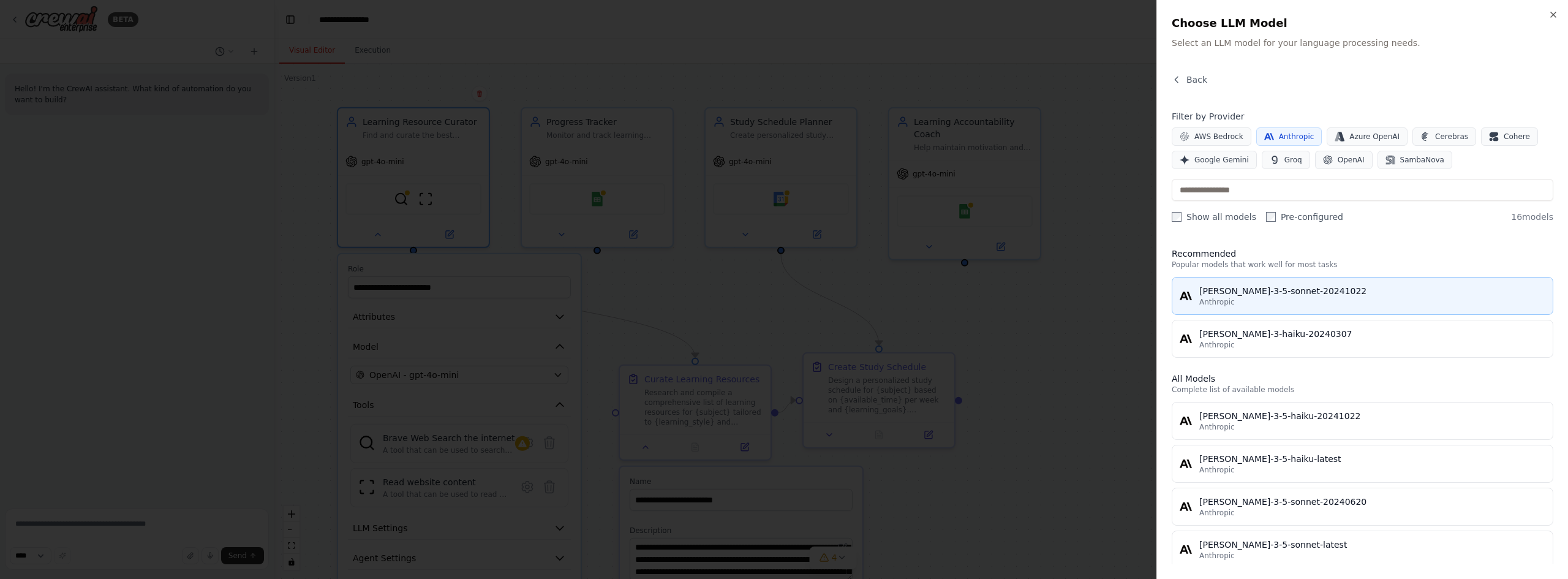
click at [1307, 299] on div "Anthropic" at bounding box center [1372, 302] width 346 height 10
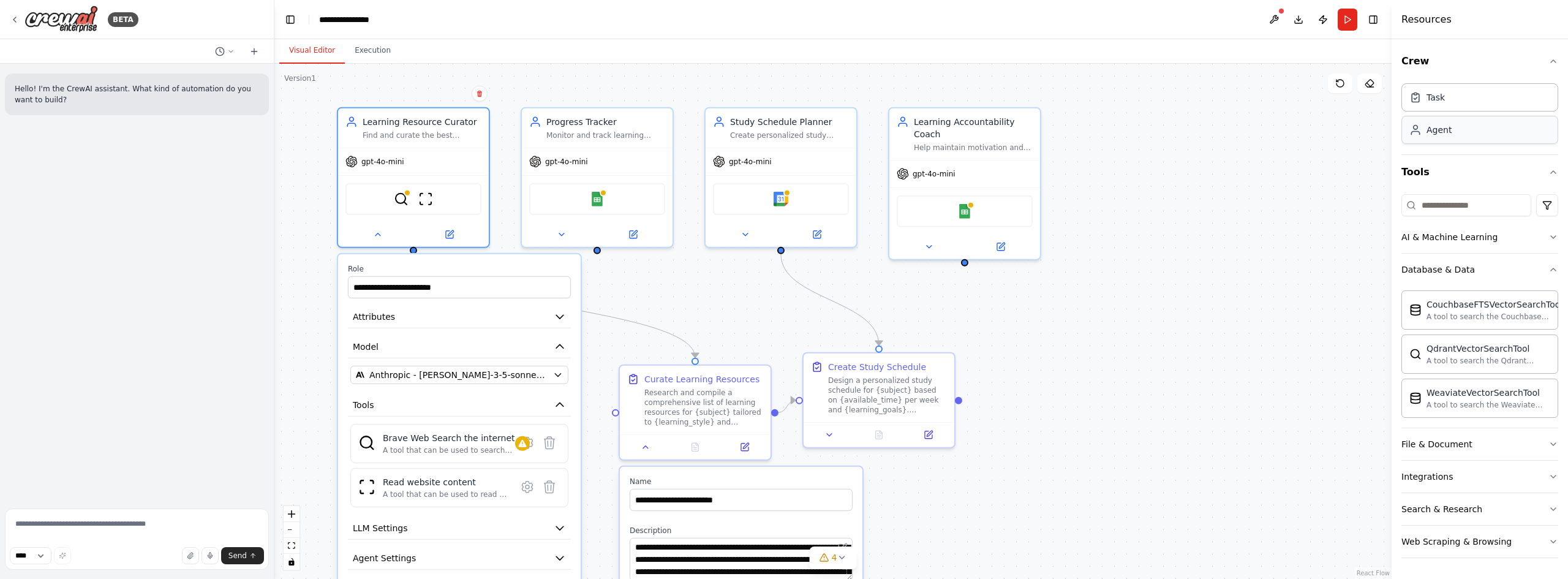
click at [1494, 130] on div "Agent" at bounding box center [1480, 130] width 157 height 28
click at [1431, 101] on div "Task" at bounding box center [1436, 97] width 18 height 12
click at [1438, 140] on div "Agent" at bounding box center [1480, 130] width 157 height 28
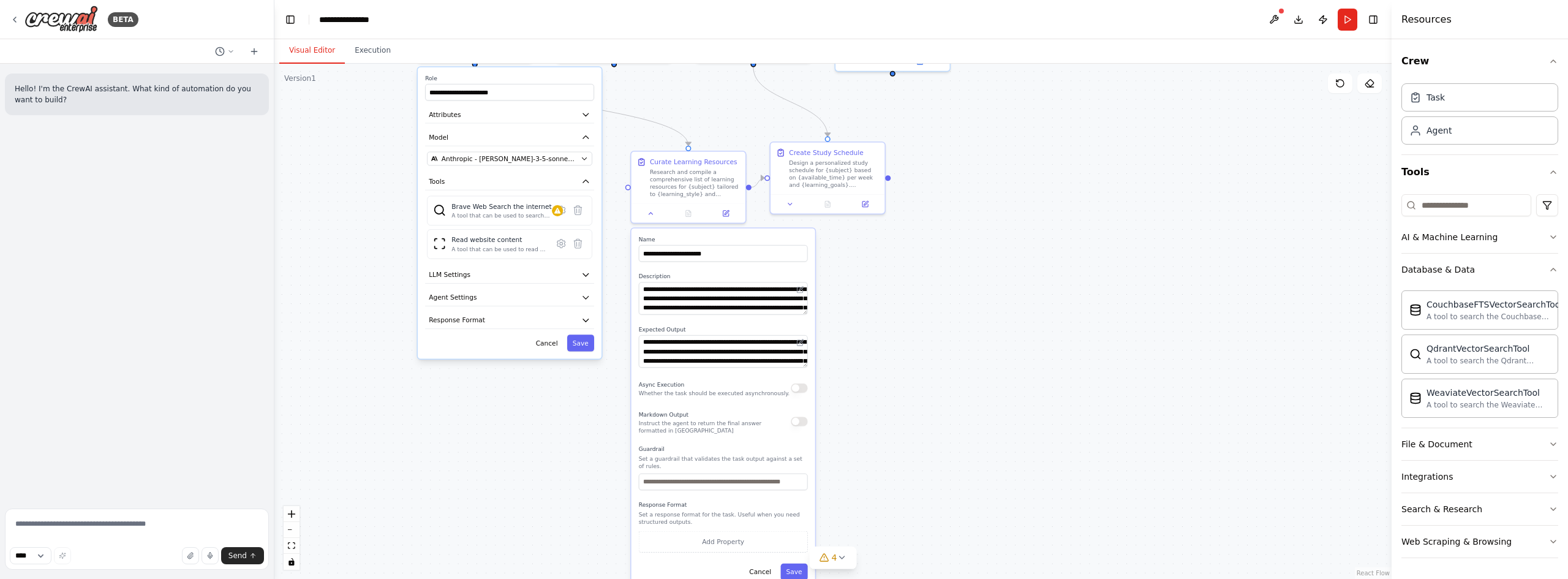
drag, startPoint x: 1025, startPoint y: 520, endPoint x: 959, endPoint y: 283, distance: 246.0
click at [959, 283] on div ".deletable-edge-delete-btn { width: 20px; height: 20px; border: 0px solid #ffff…" at bounding box center [833, 321] width 1117 height 515
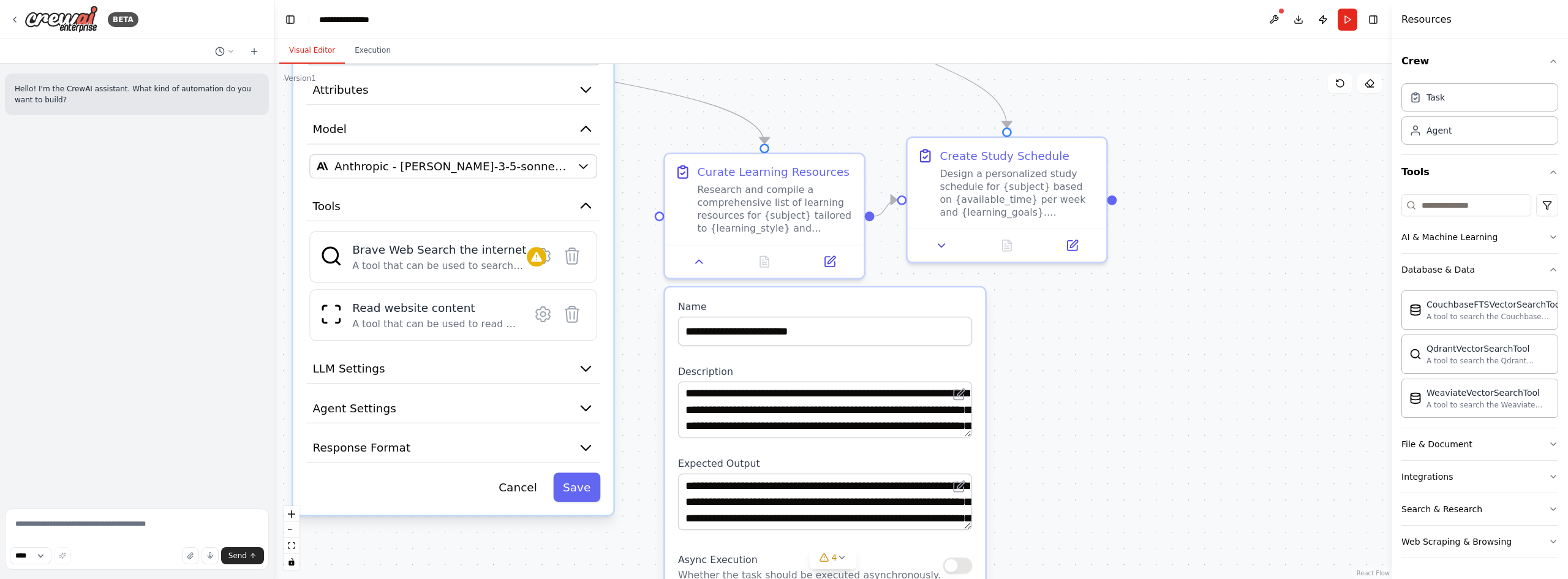
drag, startPoint x: 836, startPoint y: 313, endPoint x: 1046, endPoint y: 484, distance: 270.8
click at [1046, 484] on div ".deletable-edge-delete-btn { width: 20px; height: 20px; border: 0px solid #ffff…" at bounding box center [833, 321] width 1117 height 515
click at [361, 46] on button "Execution" at bounding box center [373, 51] width 56 height 25
click at [298, 59] on button "Visual Editor" at bounding box center [312, 51] width 66 height 25
click at [59, 19] on img at bounding box center [62, 19] width 74 height 27
